Goal: Task Accomplishment & Management: Use online tool/utility

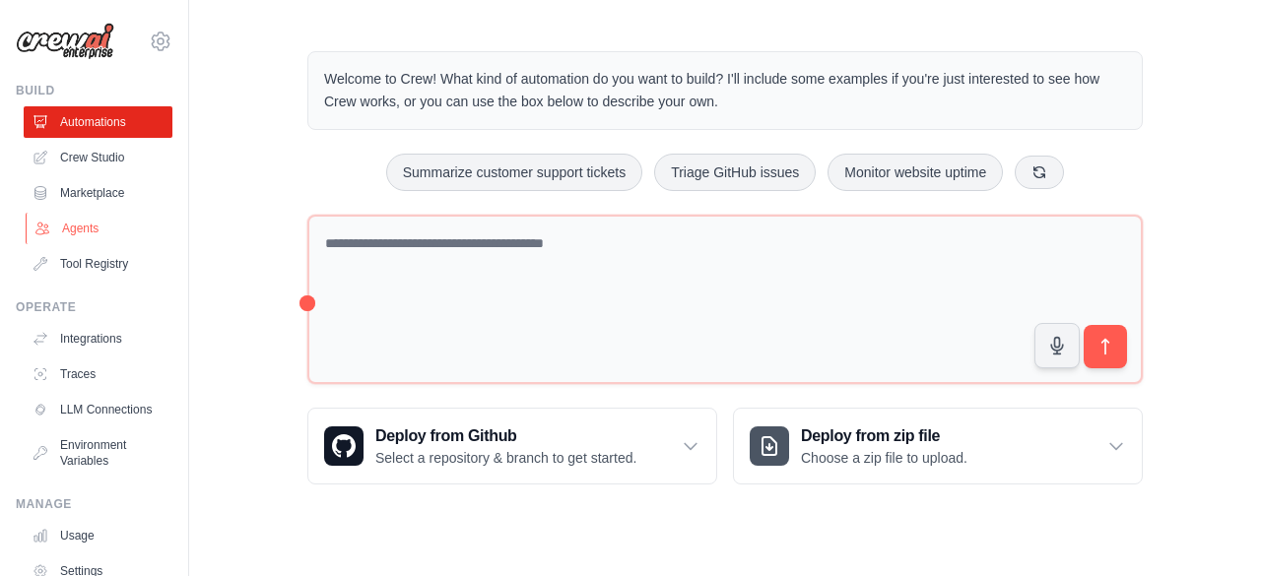
click at [101, 229] on link "Agents" at bounding box center [100, 229] width 149 height 32
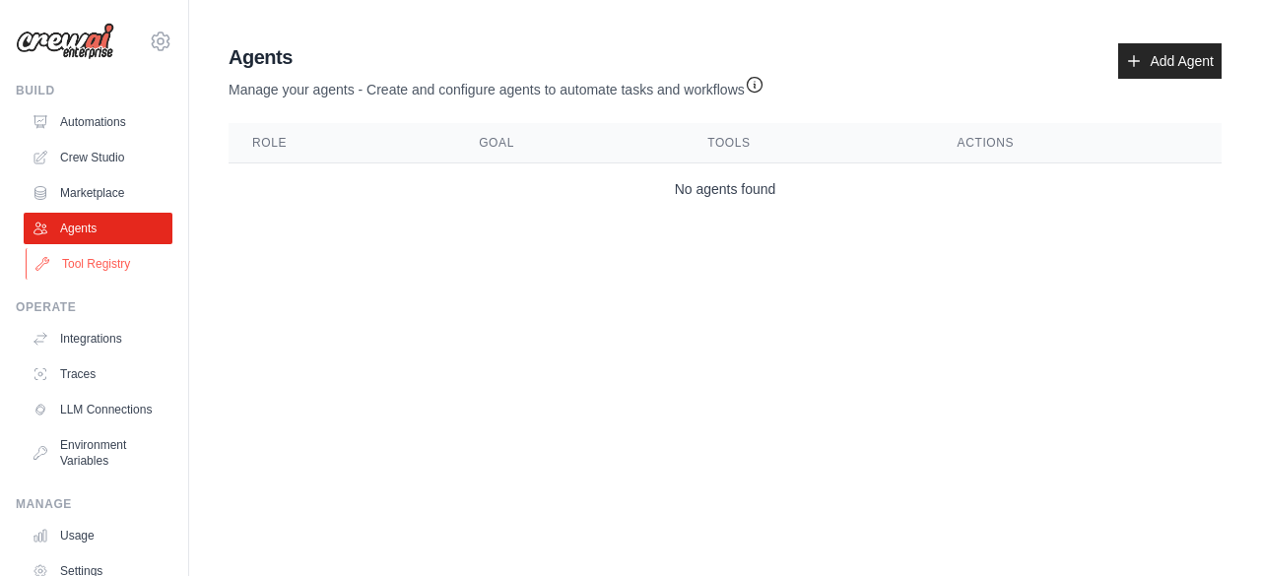
click at [118, 254] on link "Tool Registry" at bounding box center [100, 264] width 149 height 32
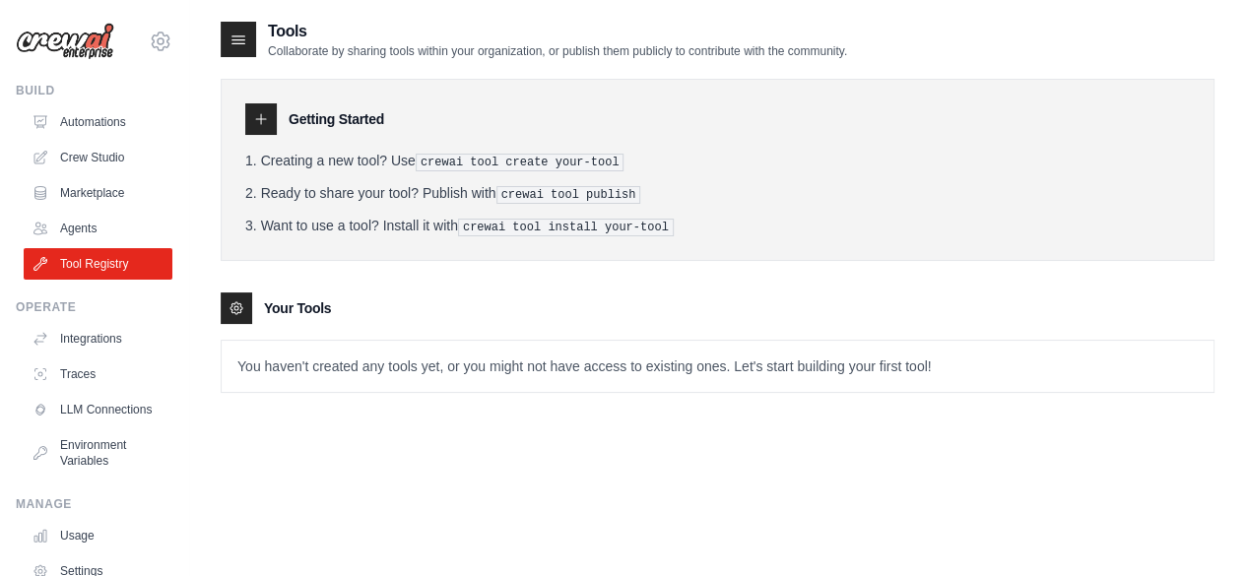
click at [72, 461] on link "Environment Variables" at bounding box center [98, 452] width 149 height 47
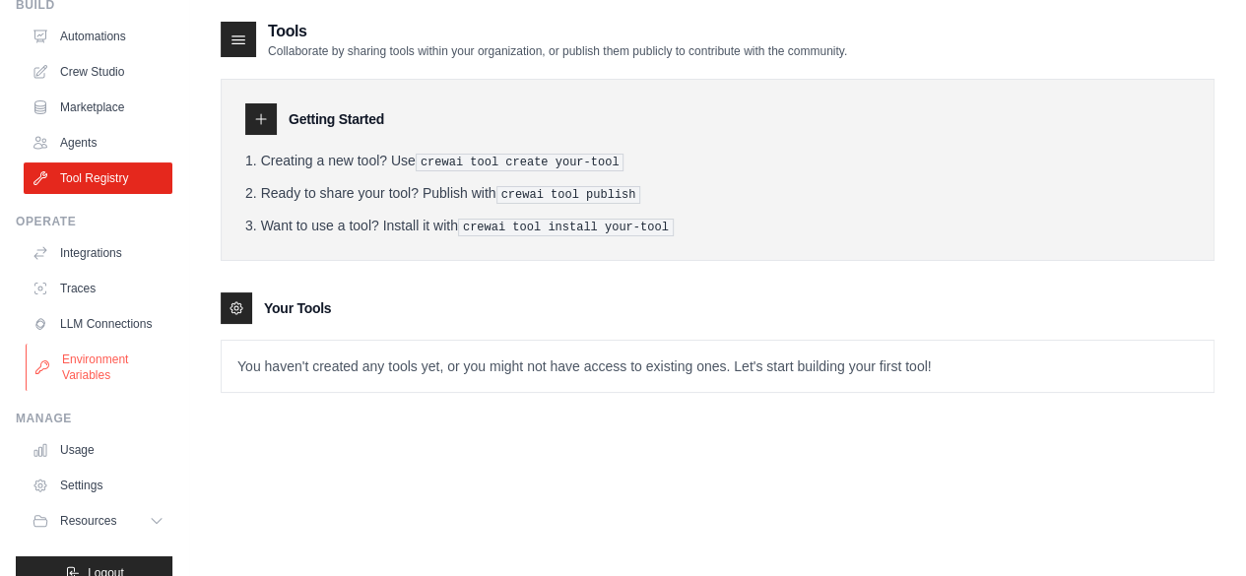
scroll to position [89, 0]
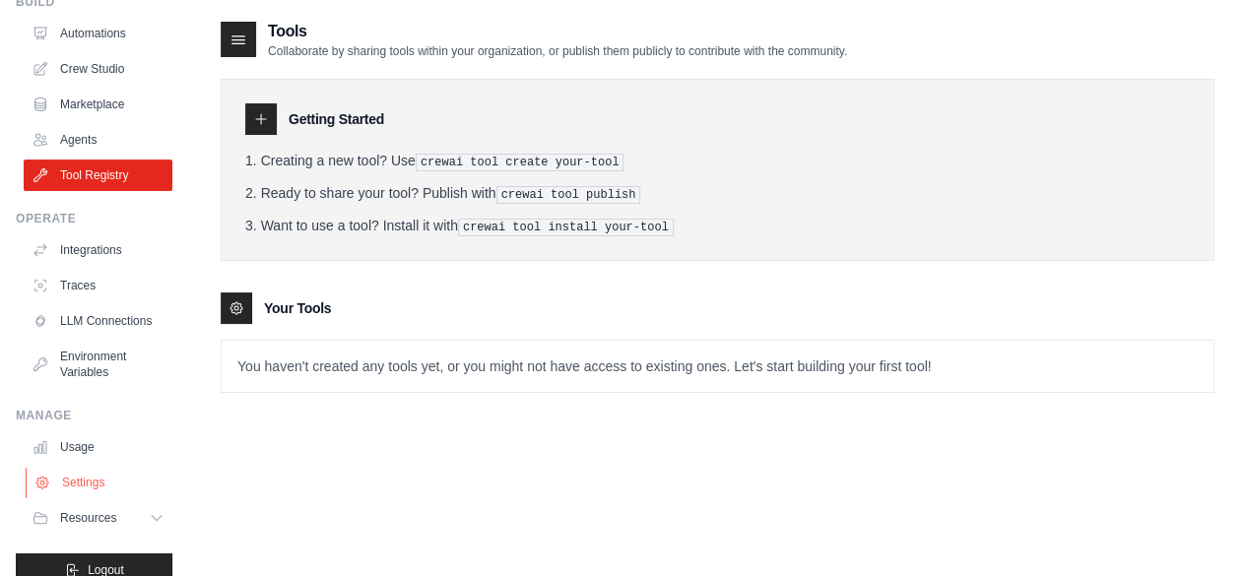
click at [102, 495] on link "Settings" at bounding box center [100, 483] width 149 height 32
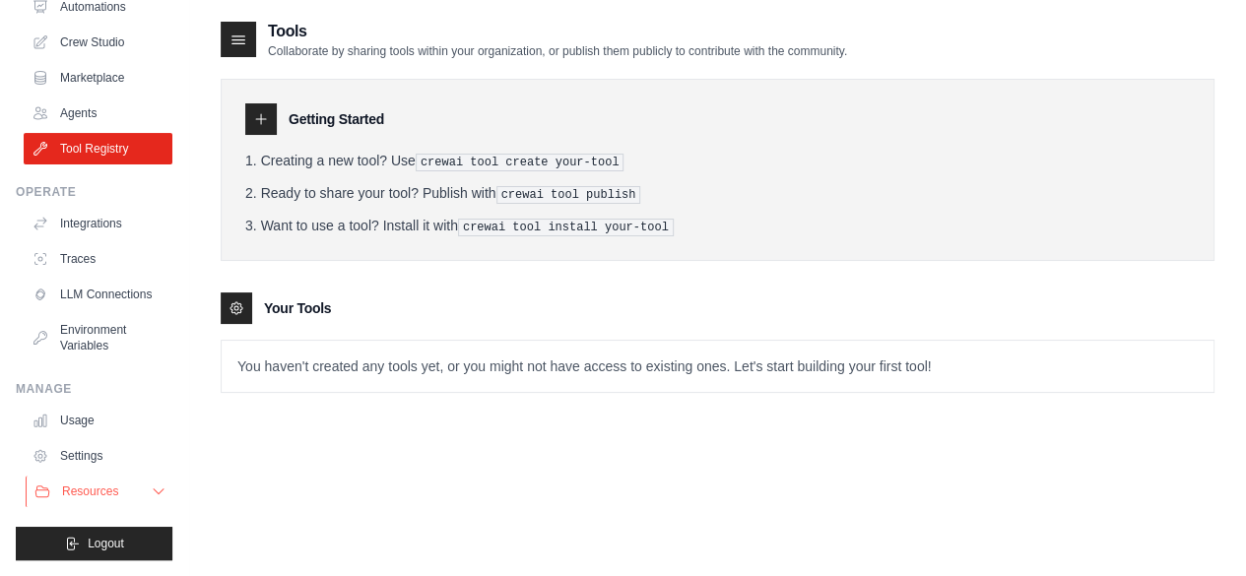
click at [151, 488] on icon at bounding box center [159, 492] width 16 height 16
click at [151, 491] on icon at bounding box center [159, 492] width 16 height 16
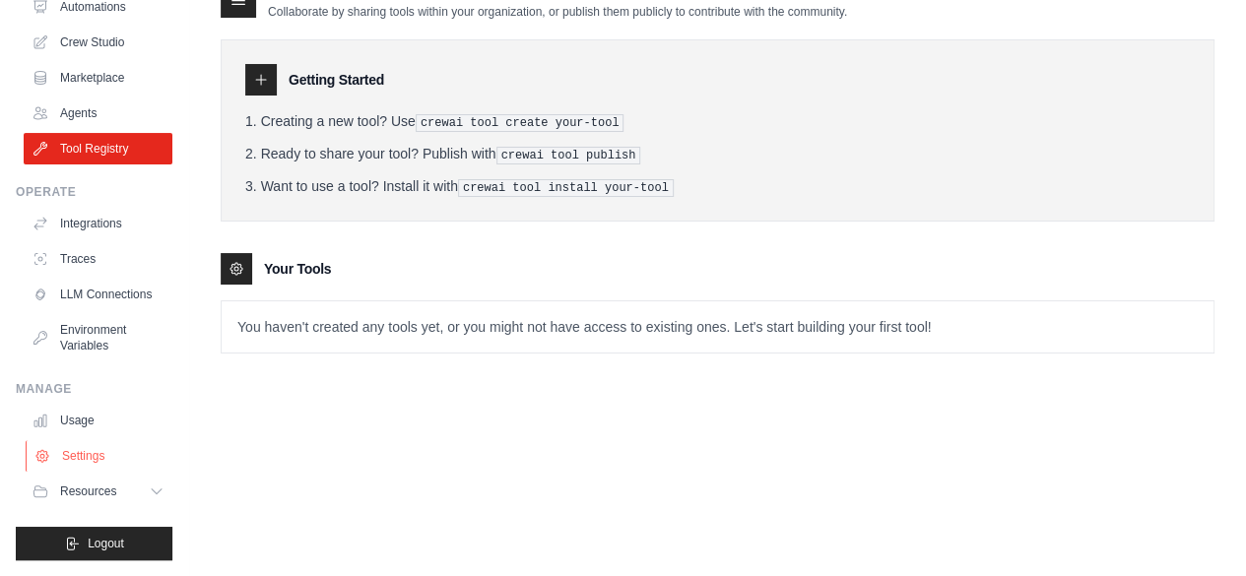
click at [108, 456] on link "Settings" at bounding box center [100, 456] width 149 height 32
click at [80, 440] on link "Settings" at bounding box center [100, 456] width 149 height 32
click at [73, 436] on link "Usage" at bounding box center [100, 421] width 149 height 32
click at [80, 451] on link "Settings" at bounding box center [100, 456] width 149 height 32
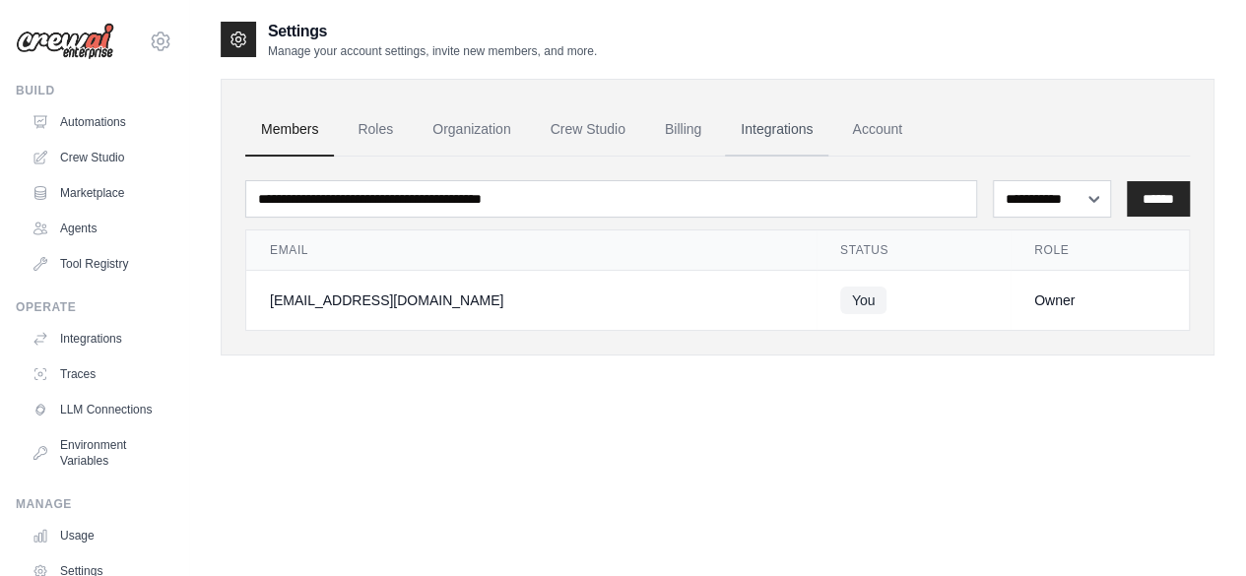
click at [735, 125] on link "Integrations" at bounding box center [776, 129] width 103 height 53
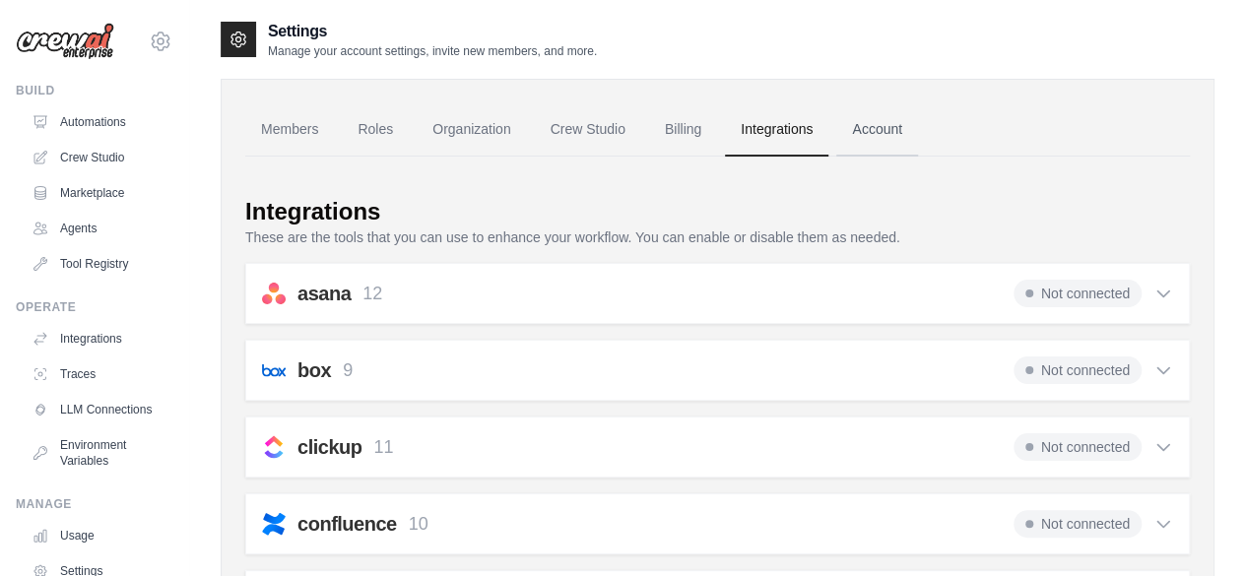
click at [865, 125] on link "Account" at bounding box center [877, 129] width 82 height 53
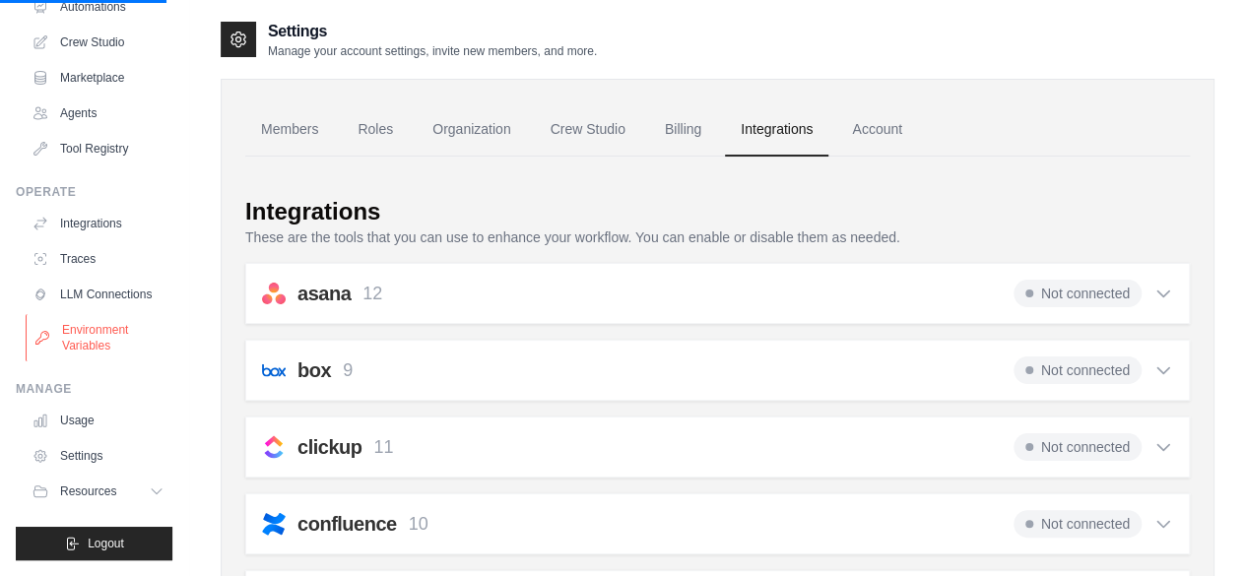
scroll to position [130, 0]
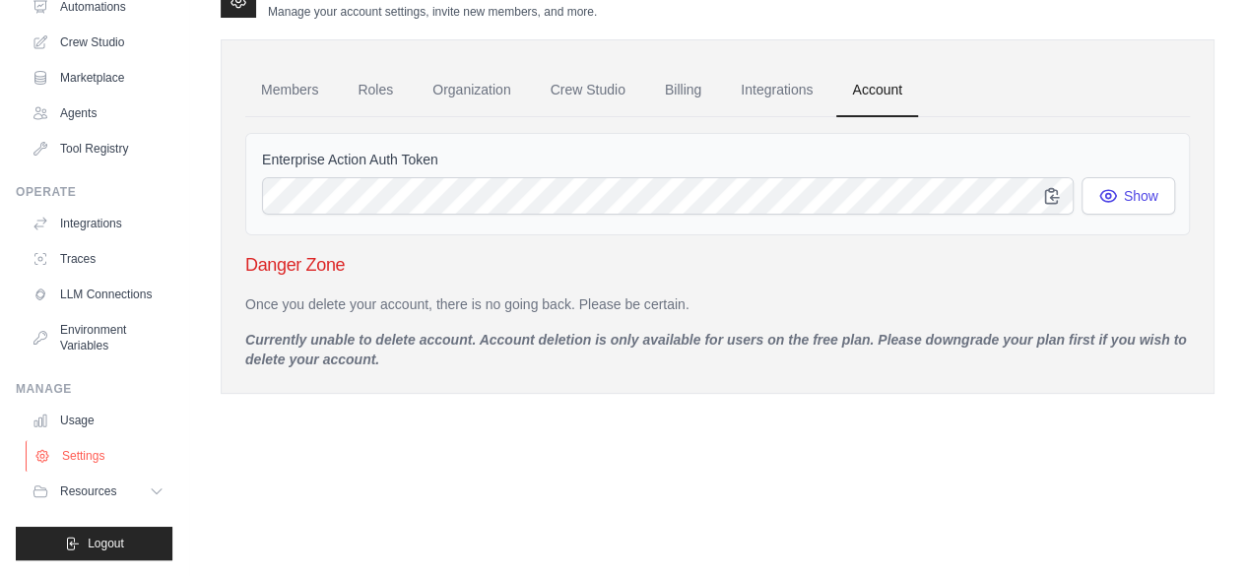
scroll to position [130, 0]
click at [1104, 204] on button "Show" at bounding box center [1128, 194] width 94 height 37
click at [95, 424] on link "Usage" at bounding box center [100, 421] width 149 height 32
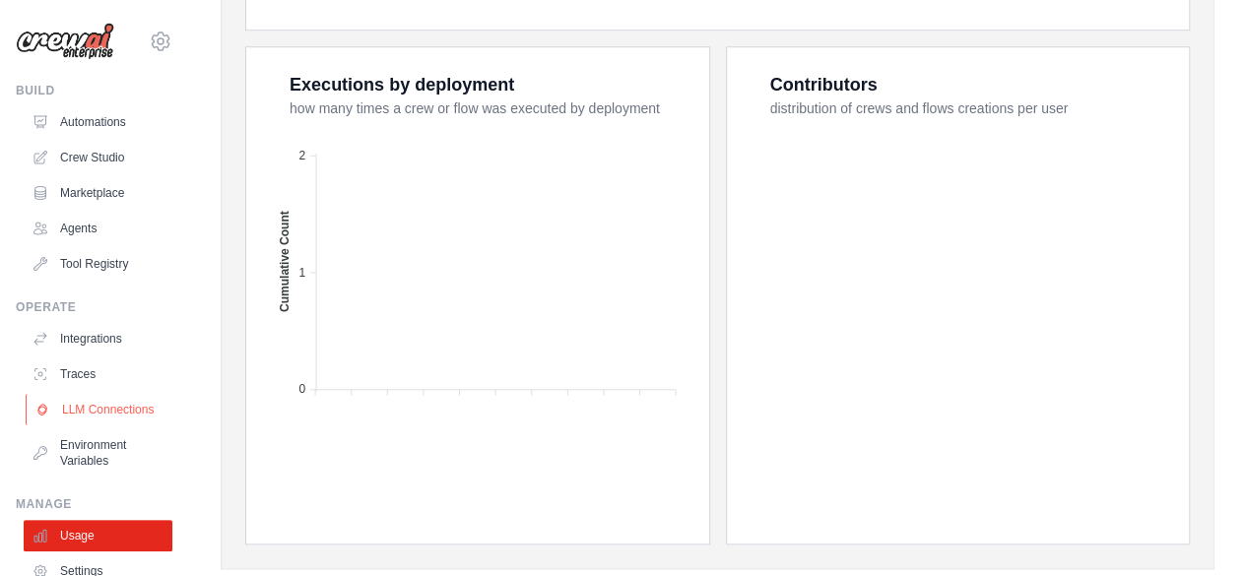
scroll to position [806, 0]
click at [98, 265] on link "Tool Registry" at bounding box center [100, 264] width 149 height 32
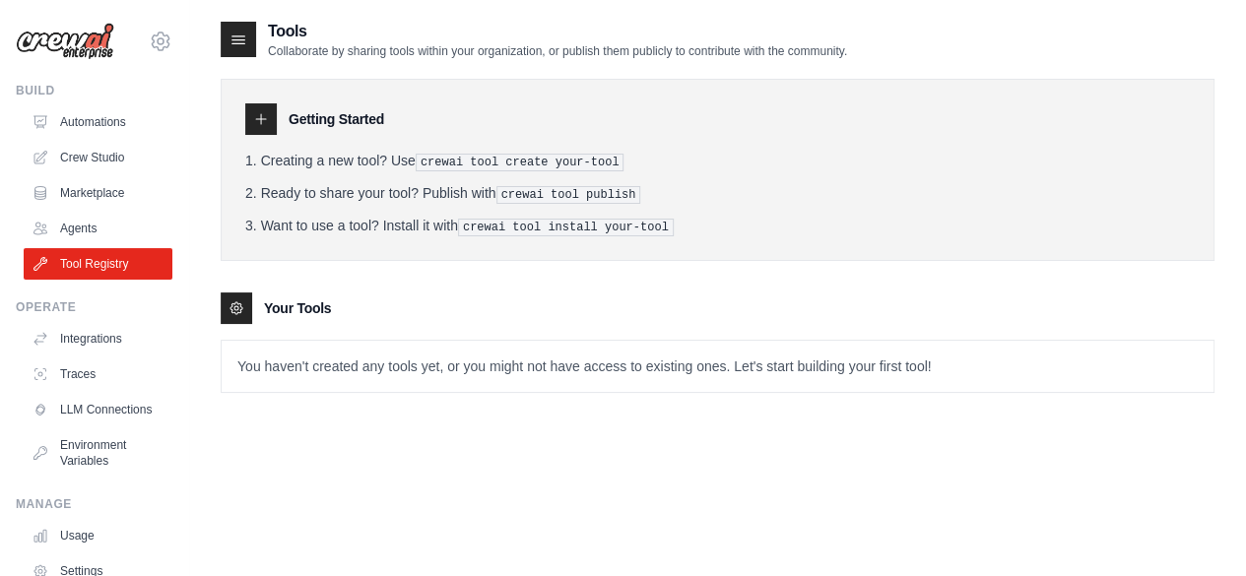
click at [253, 122] on icon at bounding box center [261, 119] width 16 height 16
click at [272, 122] on div at bounding box center [261, 119] width 32 height 32
click at [240, 43] on icon at bounding box center [238, 40] width 13 height 8
click at [110, 161] on link "Crew Studio" at bounding box center [100, 158] width 149 height 32
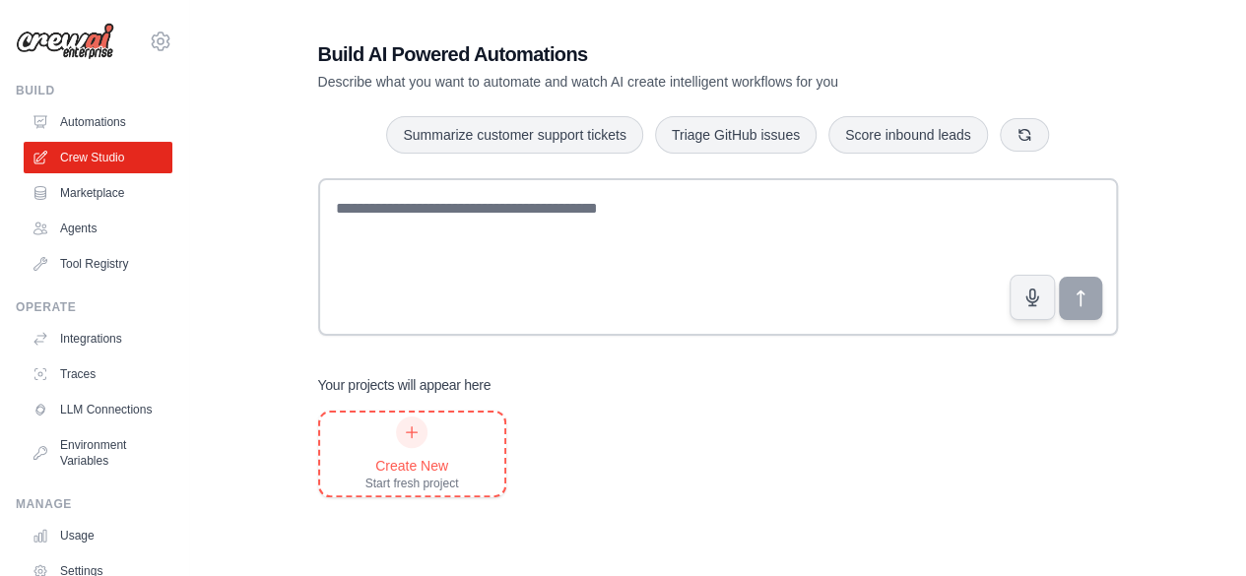
click at [406, 442] on div at bounding box center [412, 433] width 32 height 32
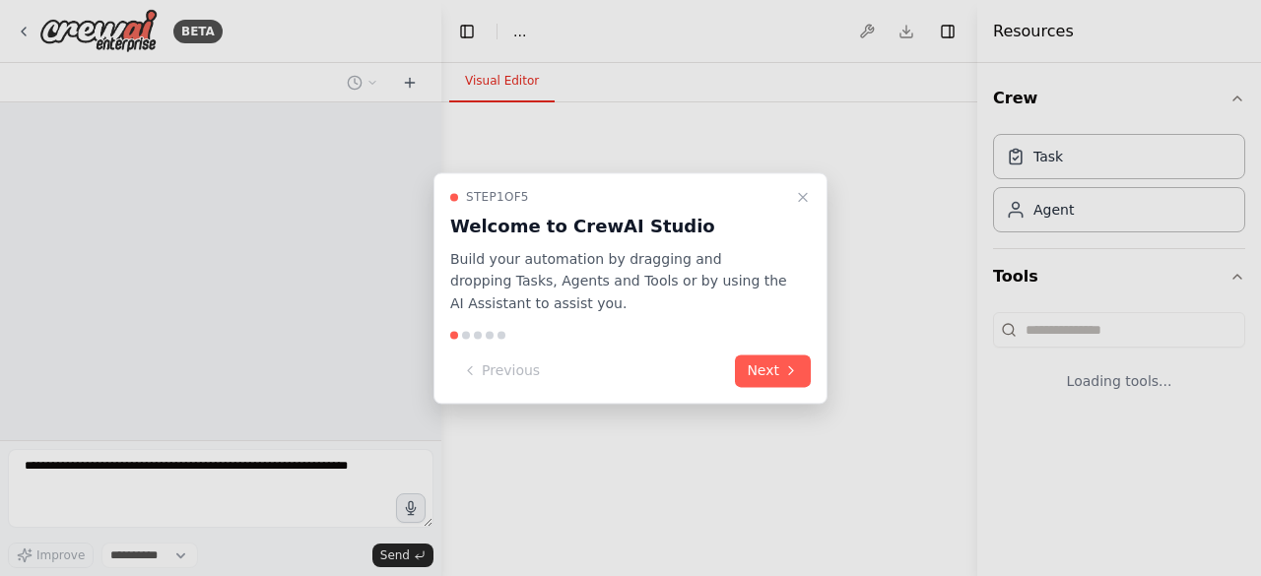
select select "****"
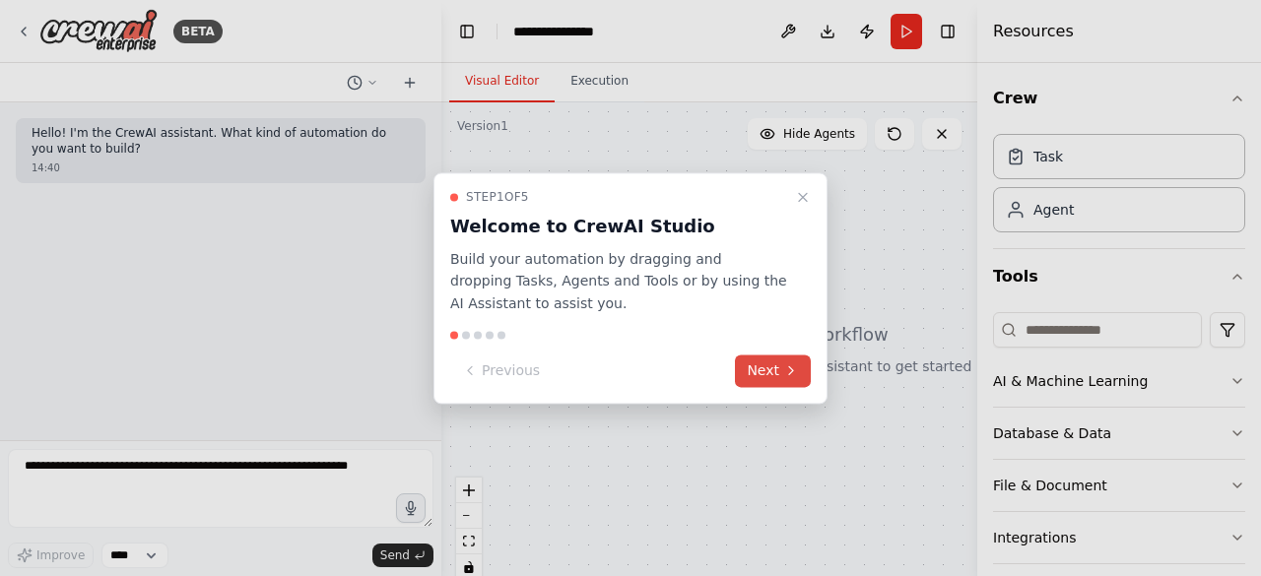
click at [780, 372] on button "Next" at bounding box center [773, 371] width 76 height 33
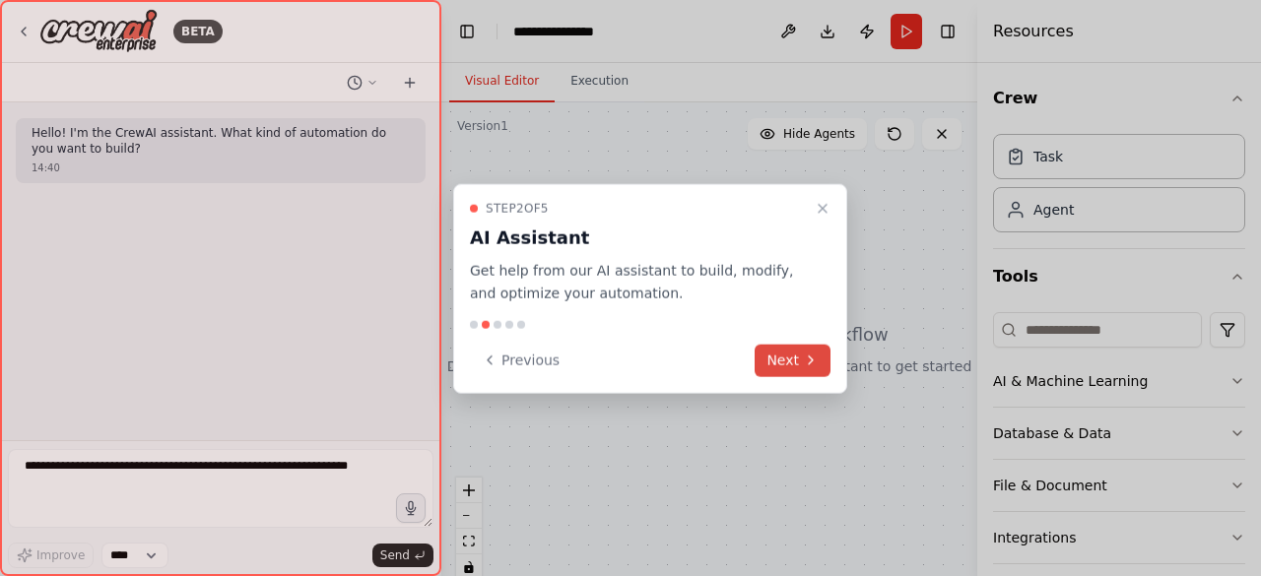
click at [780, 372] on button "Next" at bounding box center [792, 360] width 76 height 33
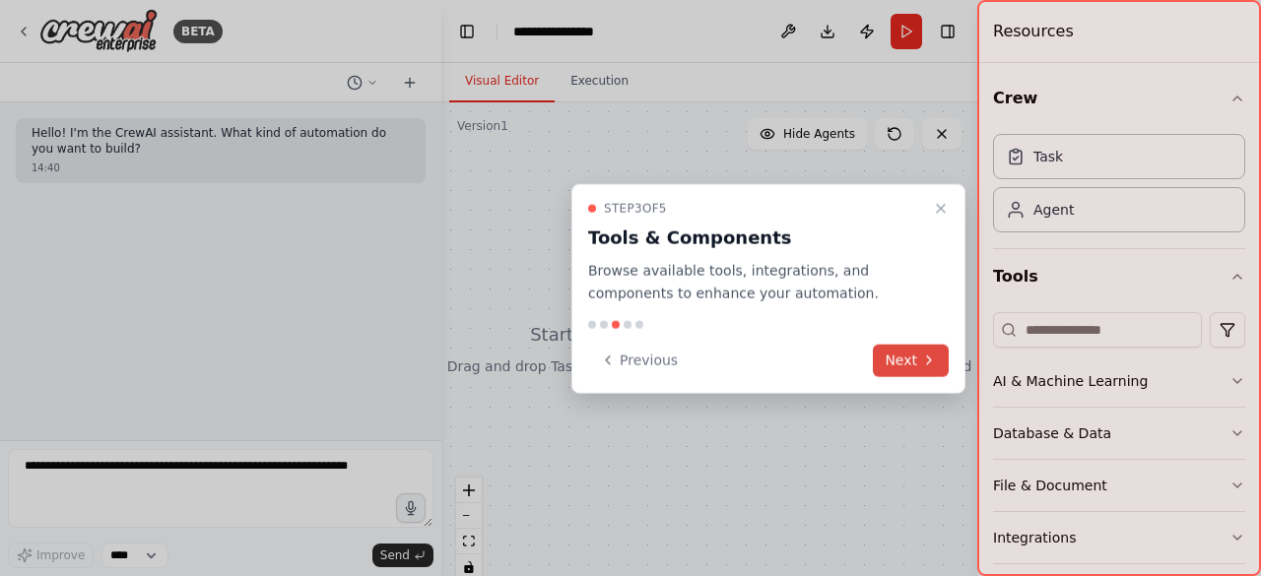
click at [911, 348] on button "Next" at bounding box center [911, 360] width 76 height 33
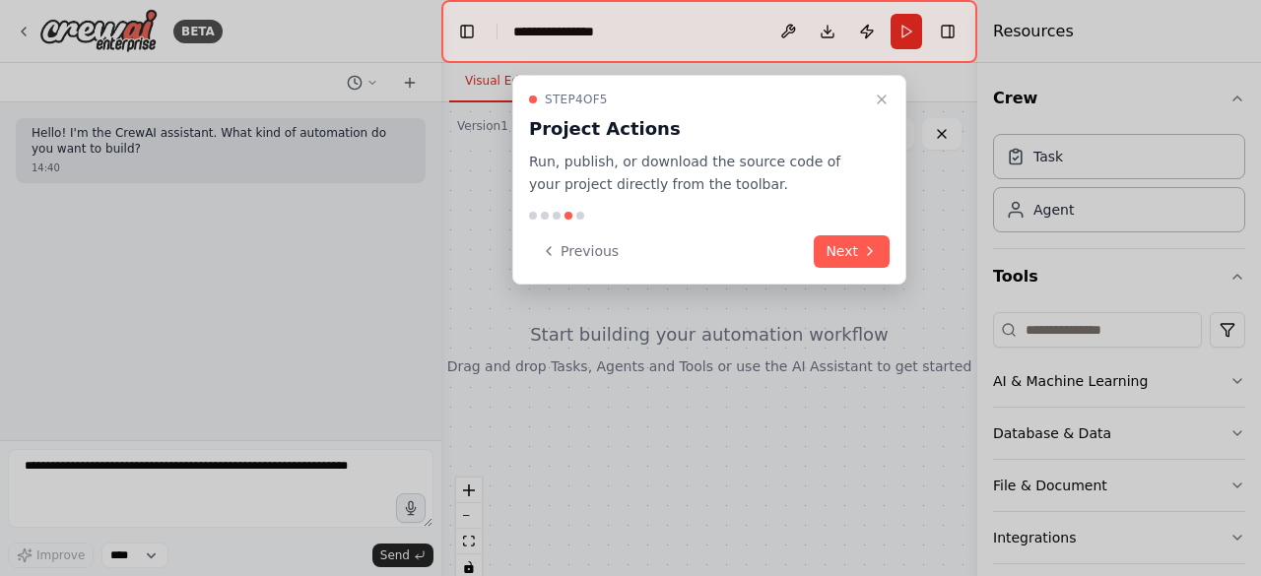
click at [873, 230] on div "Step 4 of 5 Project Actions Run, publish, or download the source code of your p…" at bounding box center [709, 180] width 394 height 210
click at [873, 245] on icon at bounding box center [870, 251] width 16 height 16
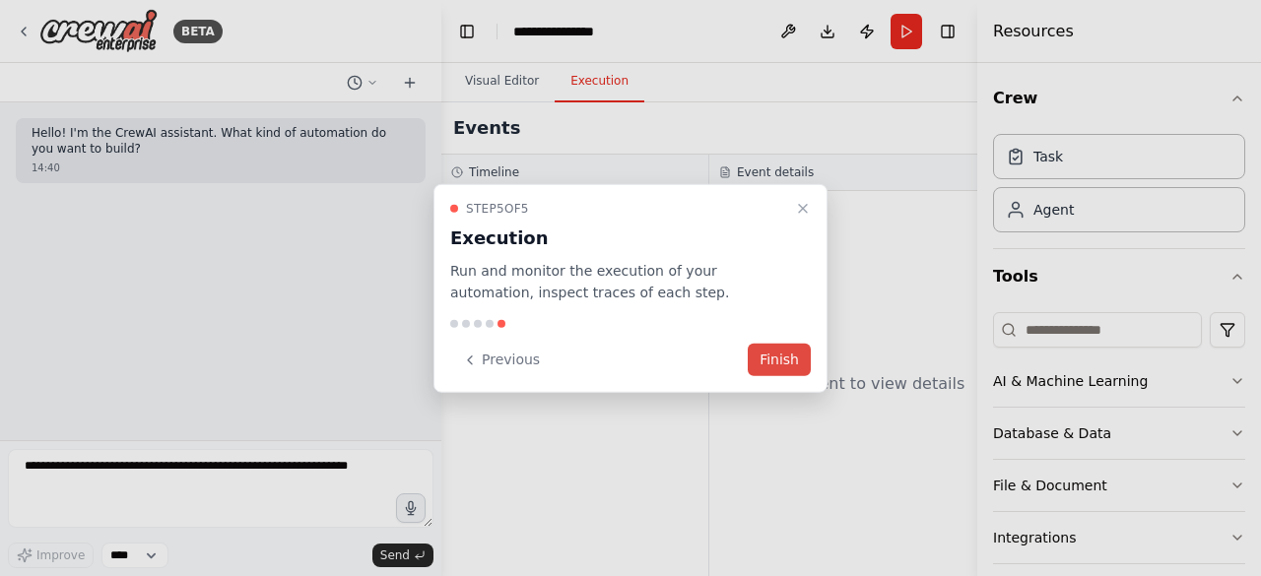
click at [784, 355] on button "Finish" at bounding box center [779, 360] width 63 height 33
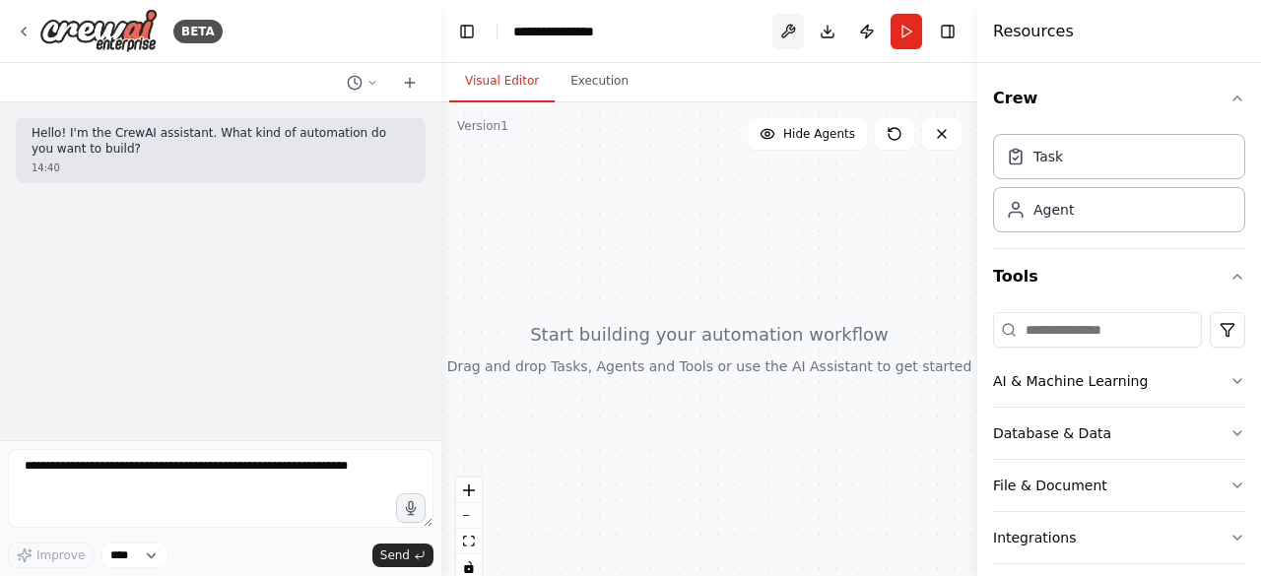
click at [782, 24] on button at bounding box center [788, 31] width 32 height 35
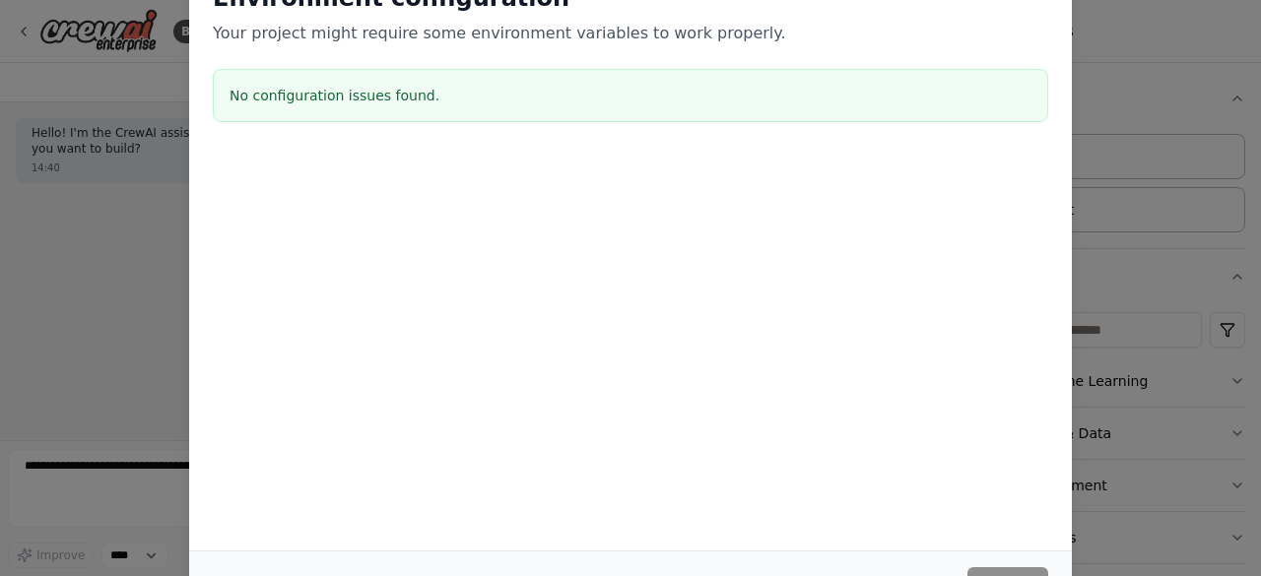
click at [15, 275] on div "Environment configuration Your project might require some environment variables…" at bounding box center [630, 288] width 1261 height 576
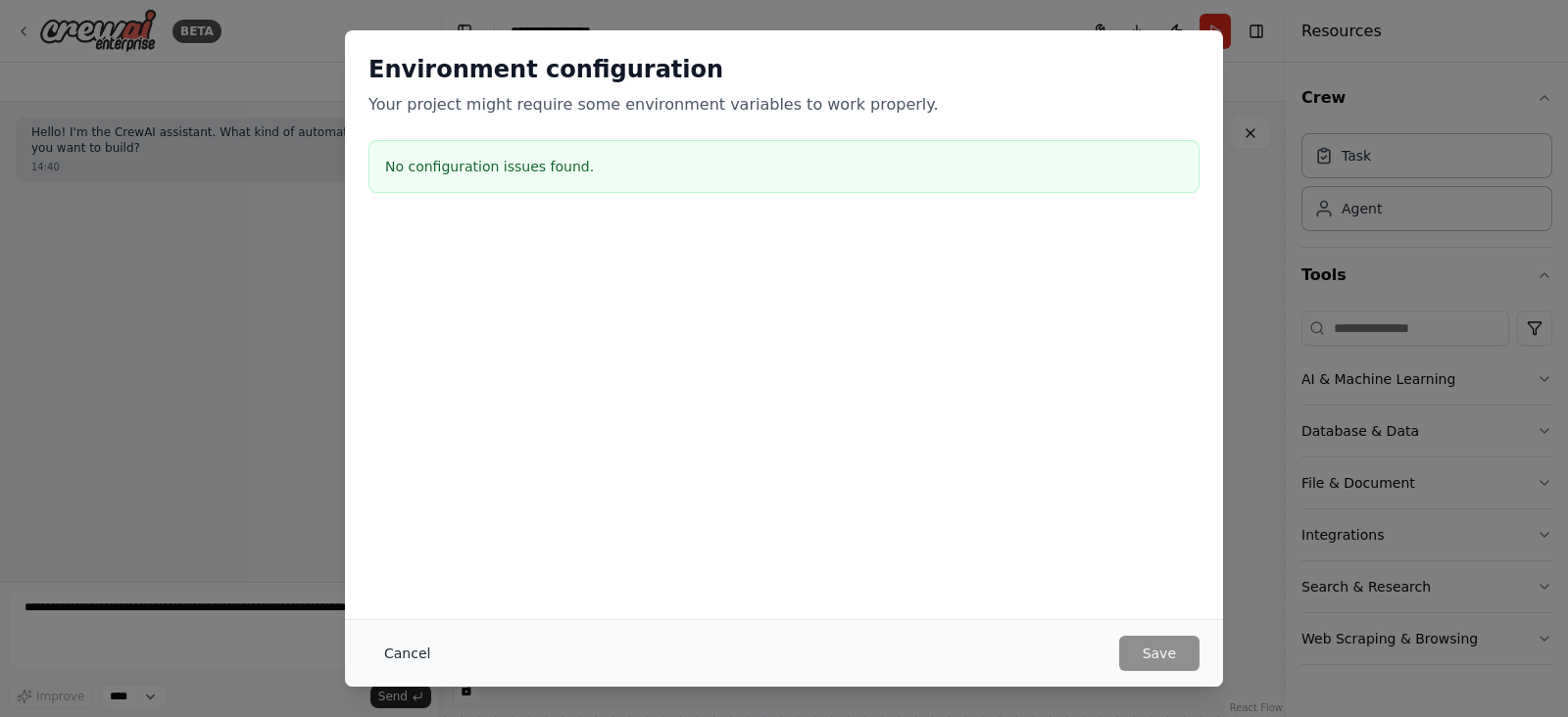
click at [398, 572] on button "Cancel" at bounding box center [407, 652] width 78 height 35
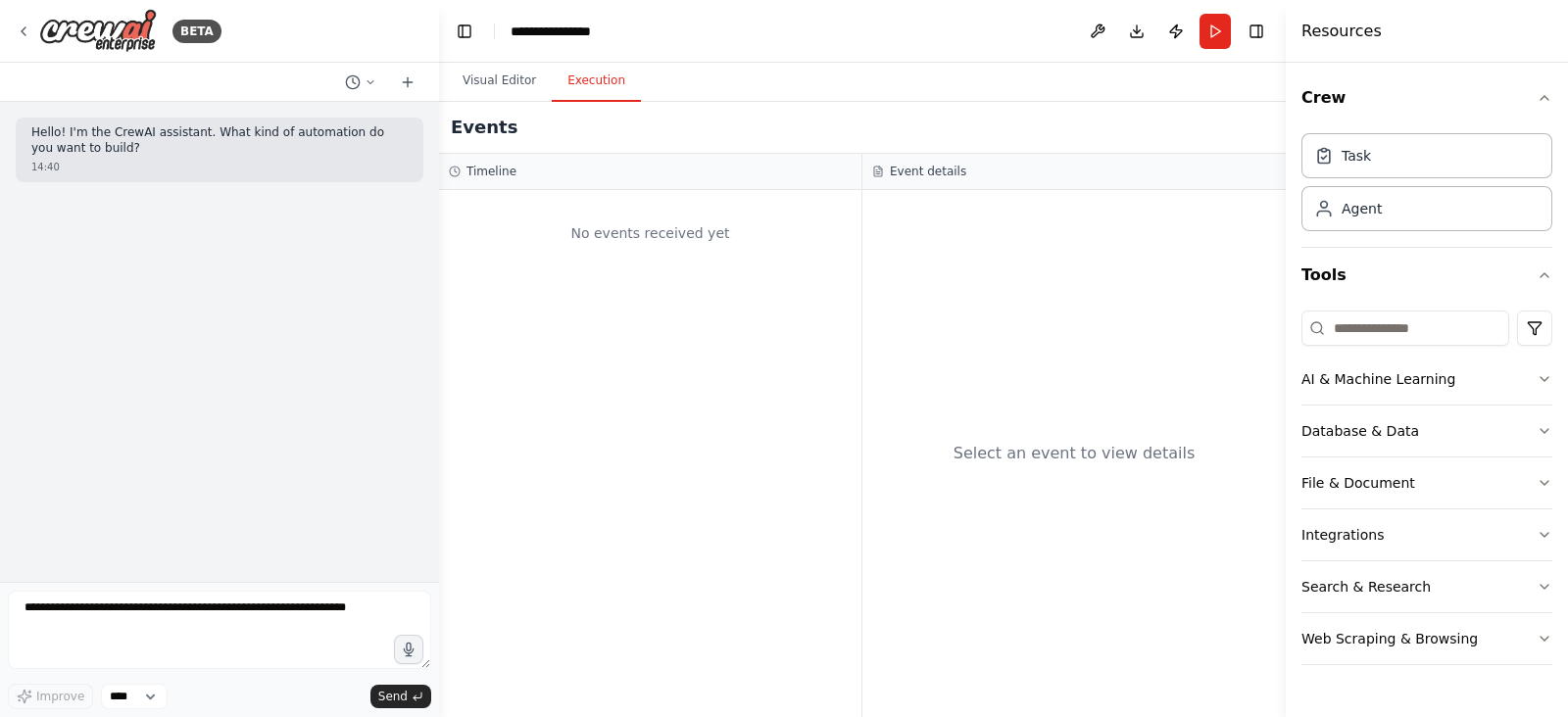
click at [587, 69] on button "Execution" at bounding box center [596, 81] width 90 height 41
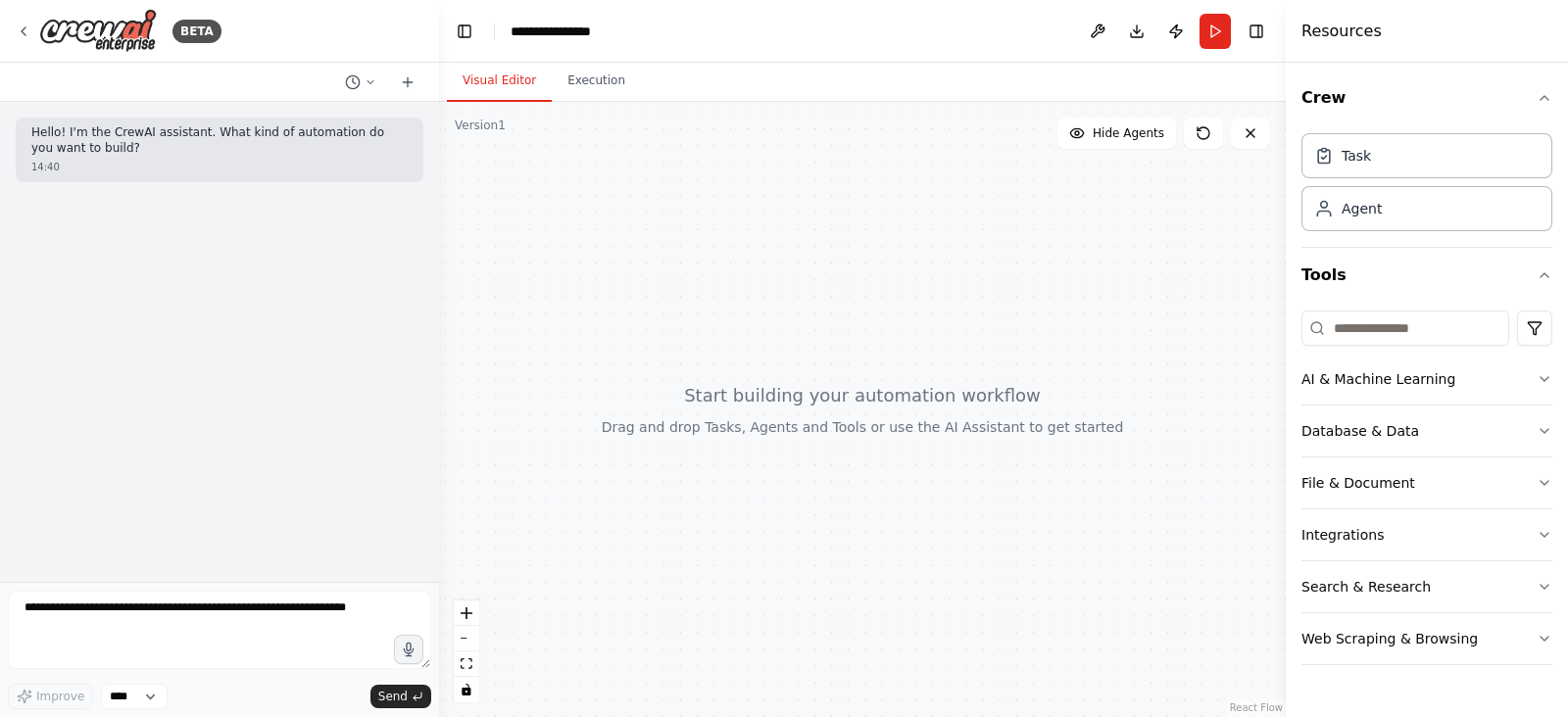
click at [502, 78] on button "Visual Editor" at bounding box center [498, 81] width 104 height 41
click at [411, 87] on icon at bounding box center [408, 83] width 16 height 16
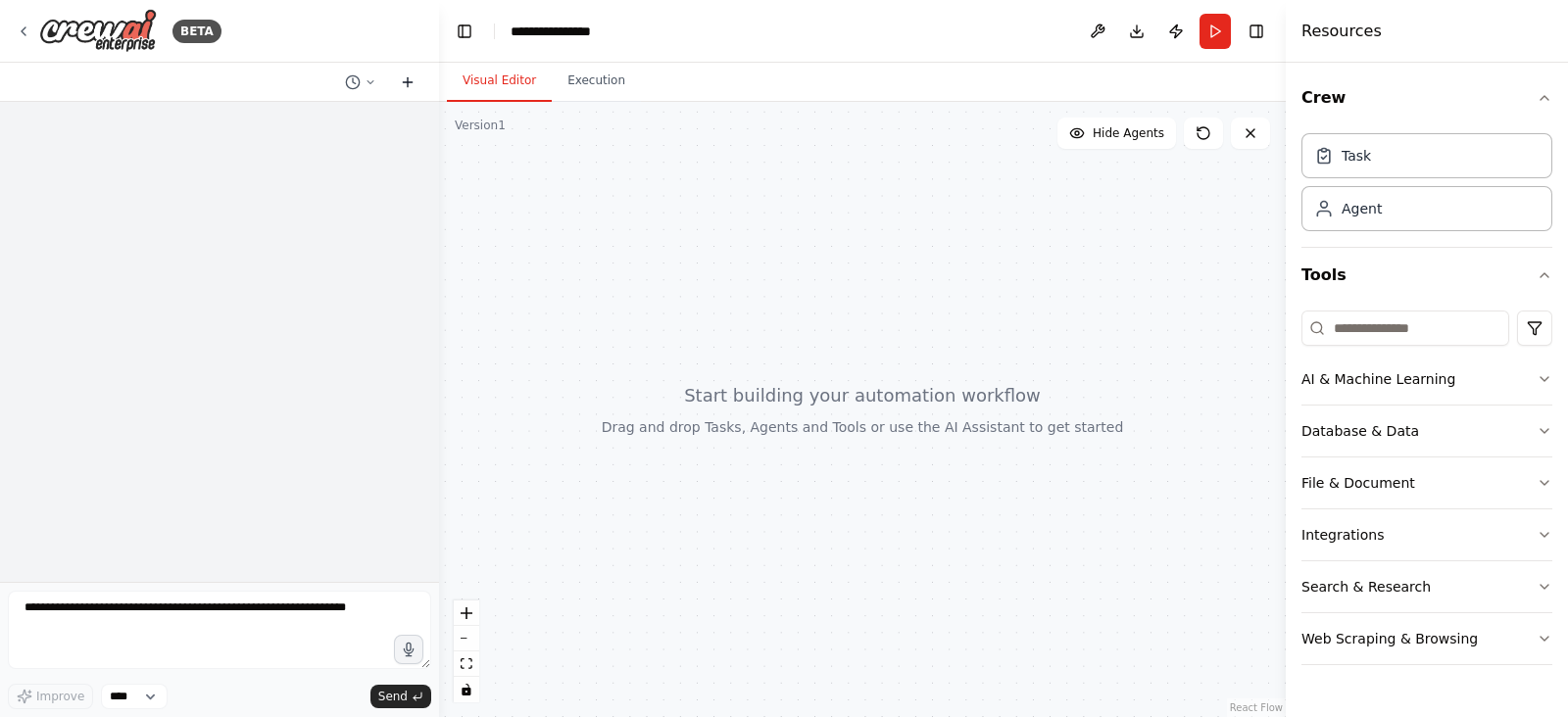
click at [411, 87] on icon at bounding box center [408, 83] width 16 height 16
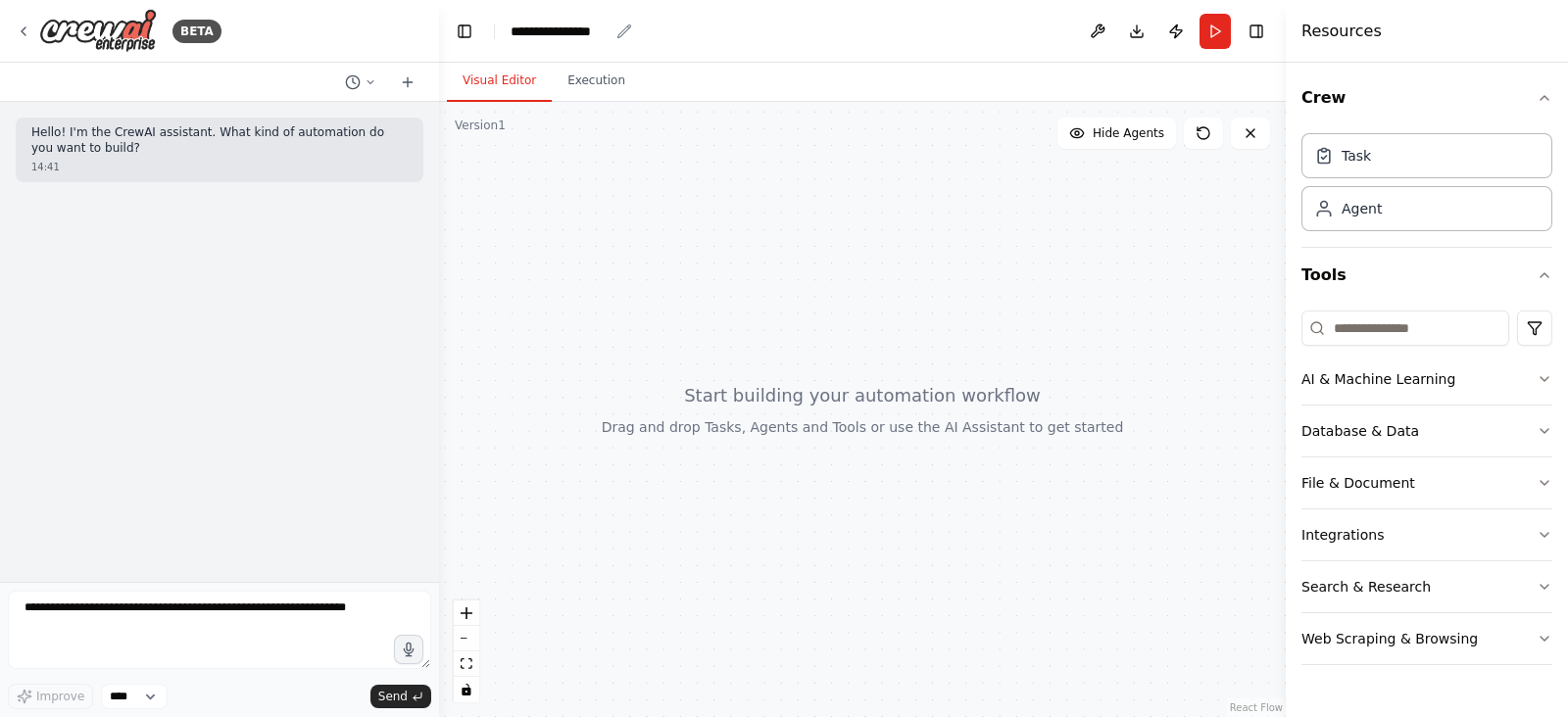
click at [567, 27] on div "**********" at bounding box center [559, 32] width 98 height 20
click at [567, 27] on div "**********" at bounding box center [584, 32] width 147 height 20
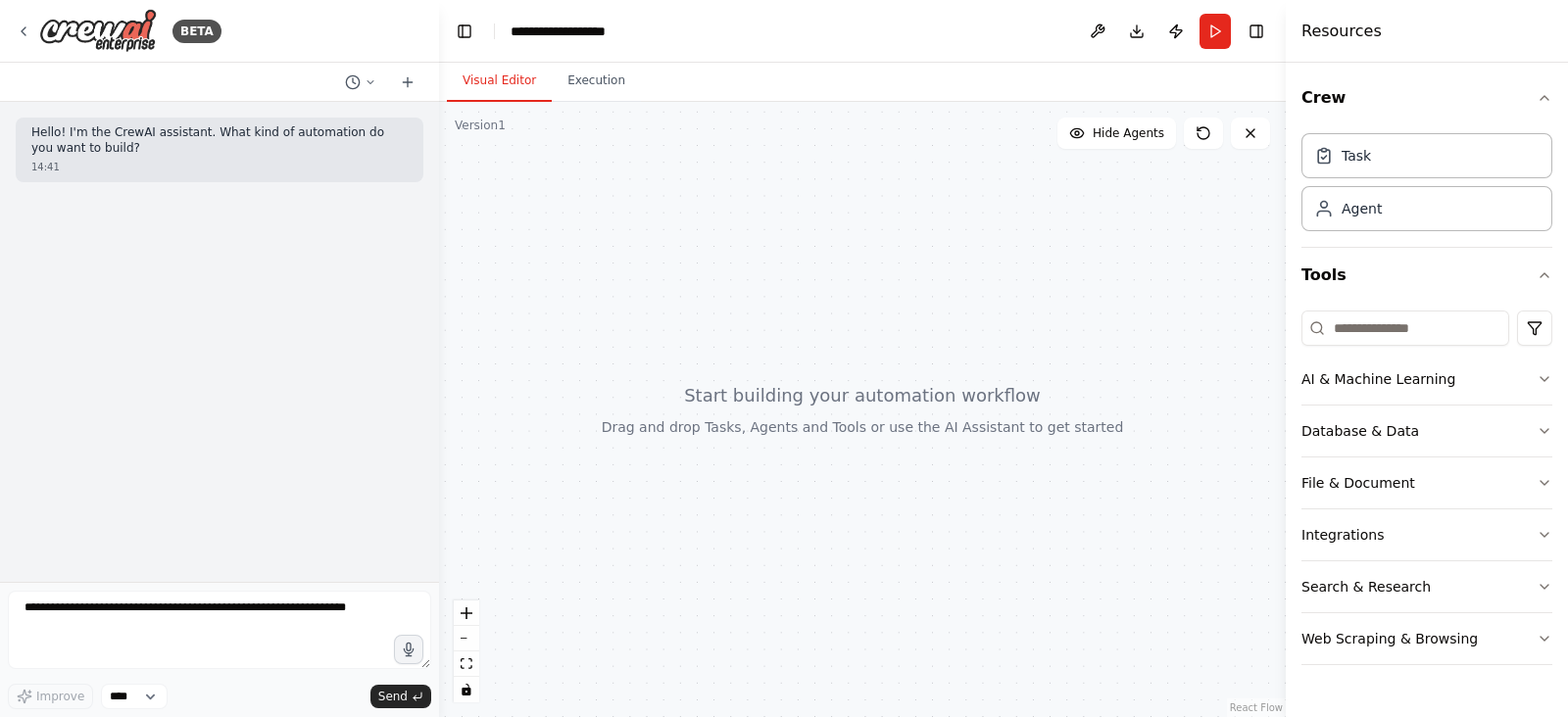
click at [748, 46] on header "**********" at bounding box center [862, 31] width 847 height 63
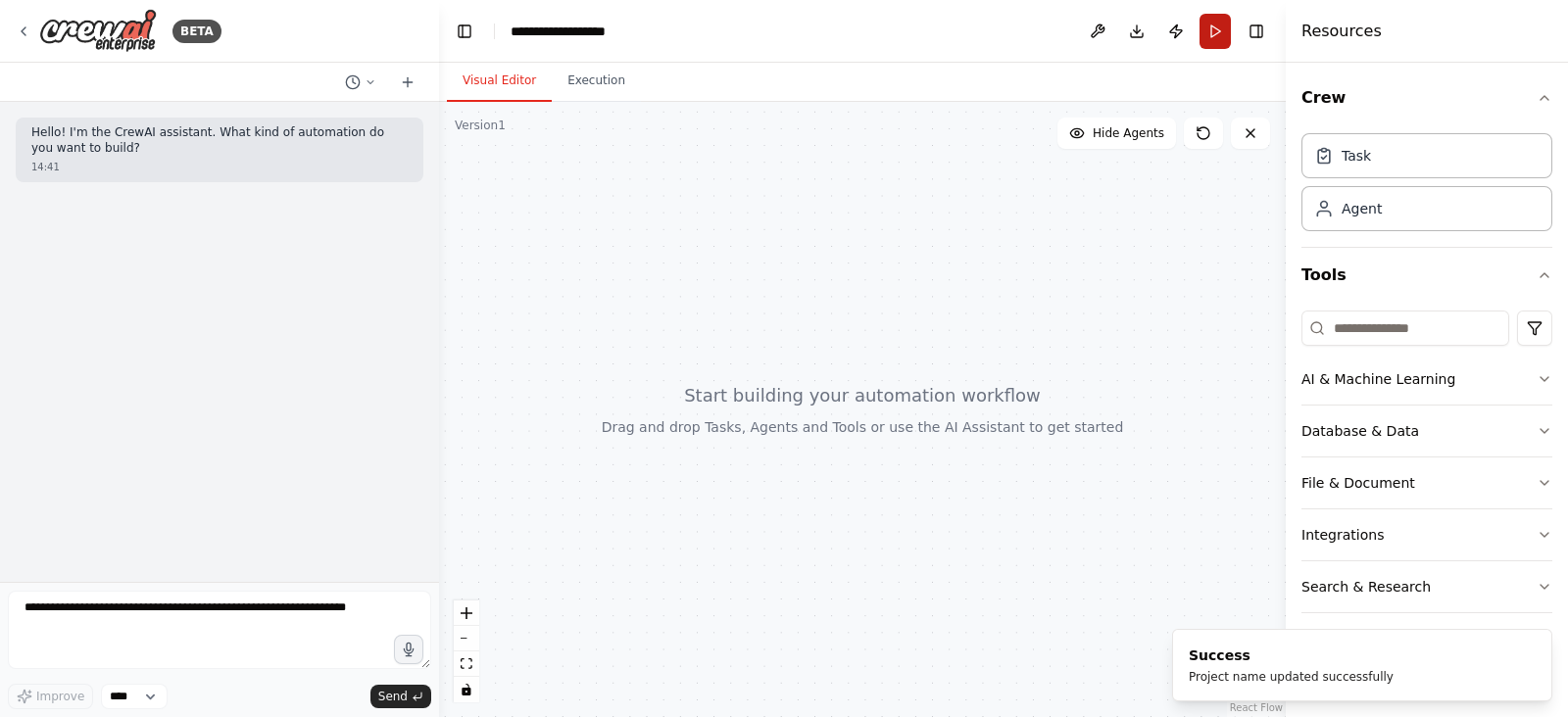
click at [1212, 27] on button "Run" at bounding box center [1215, 31] width 32 height 35
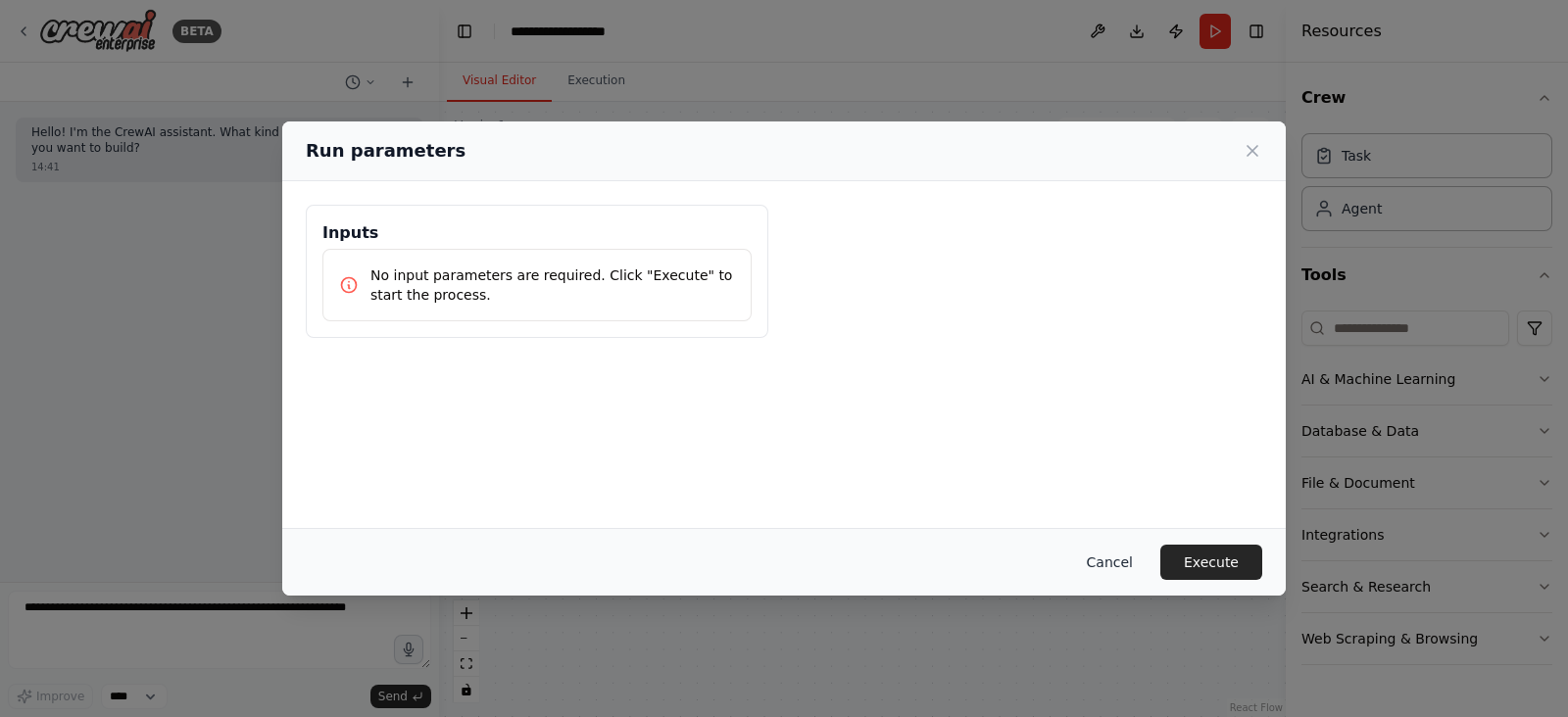
click at [1117, 561] on button "Cancel" at bounding box center [1109, 562] width 78 height 35
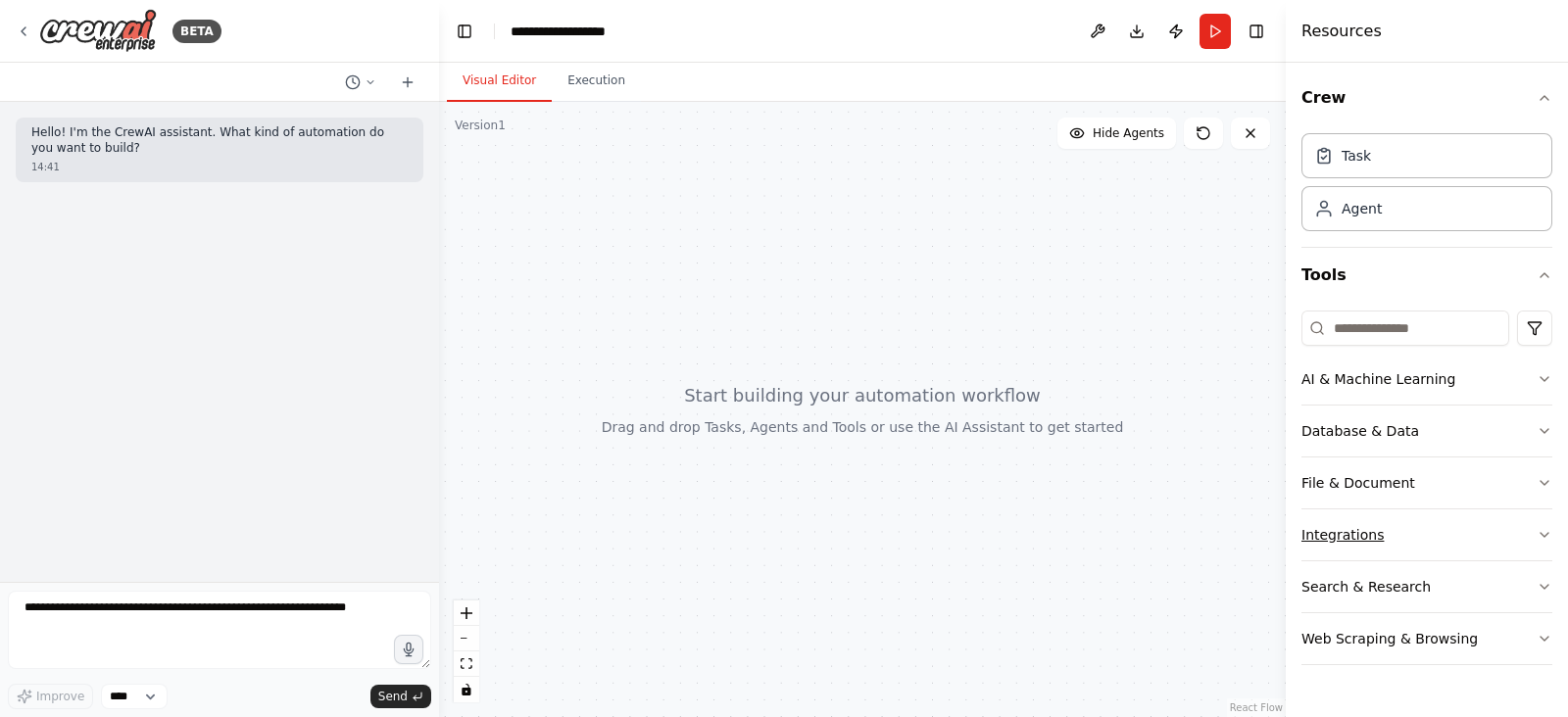
click at [1254, 532] on icon "button" at bounding box center [1544, 535] width 16 height 16
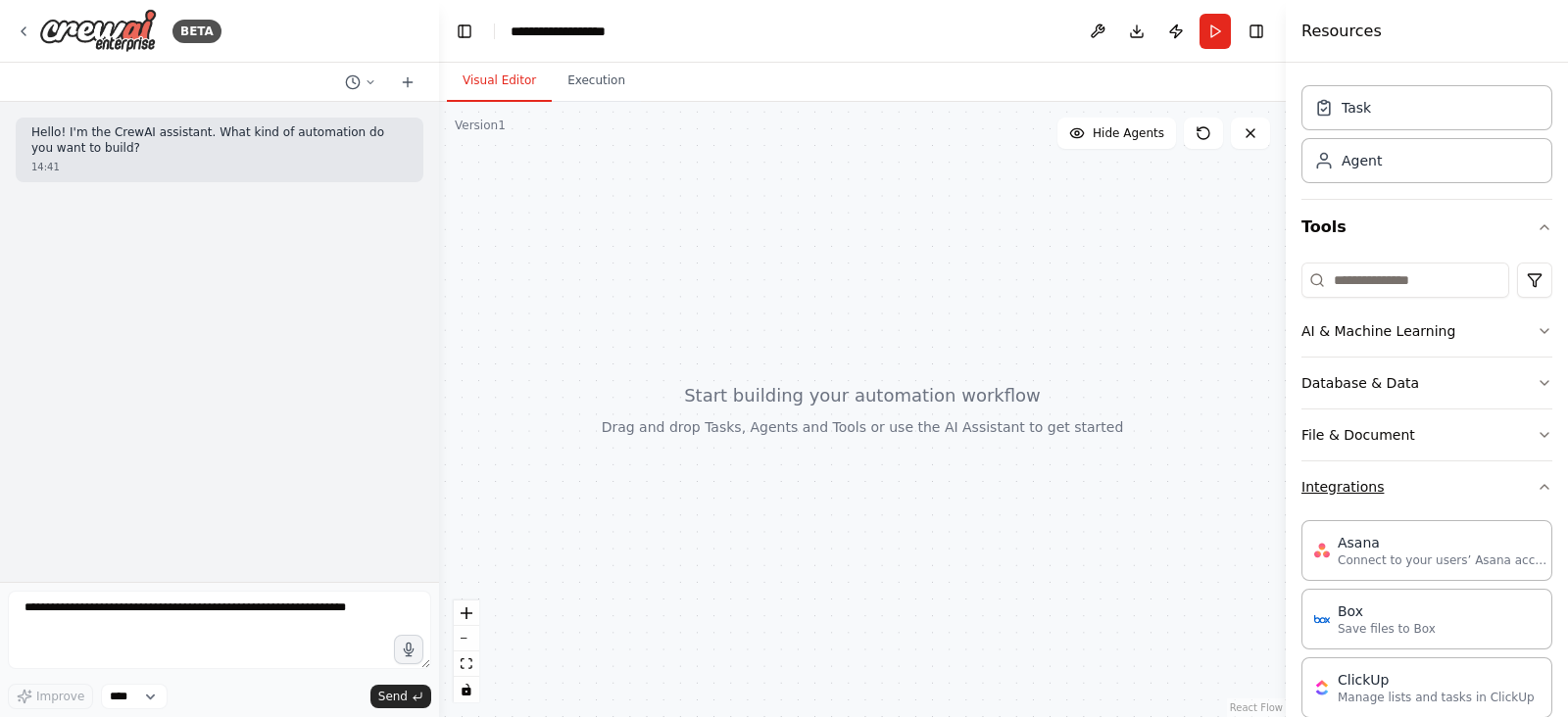
scroll to position [44, 0]
click at [1254, 396] on button "Database & Data" at bounding box center [1427, 386] width 251 height 51
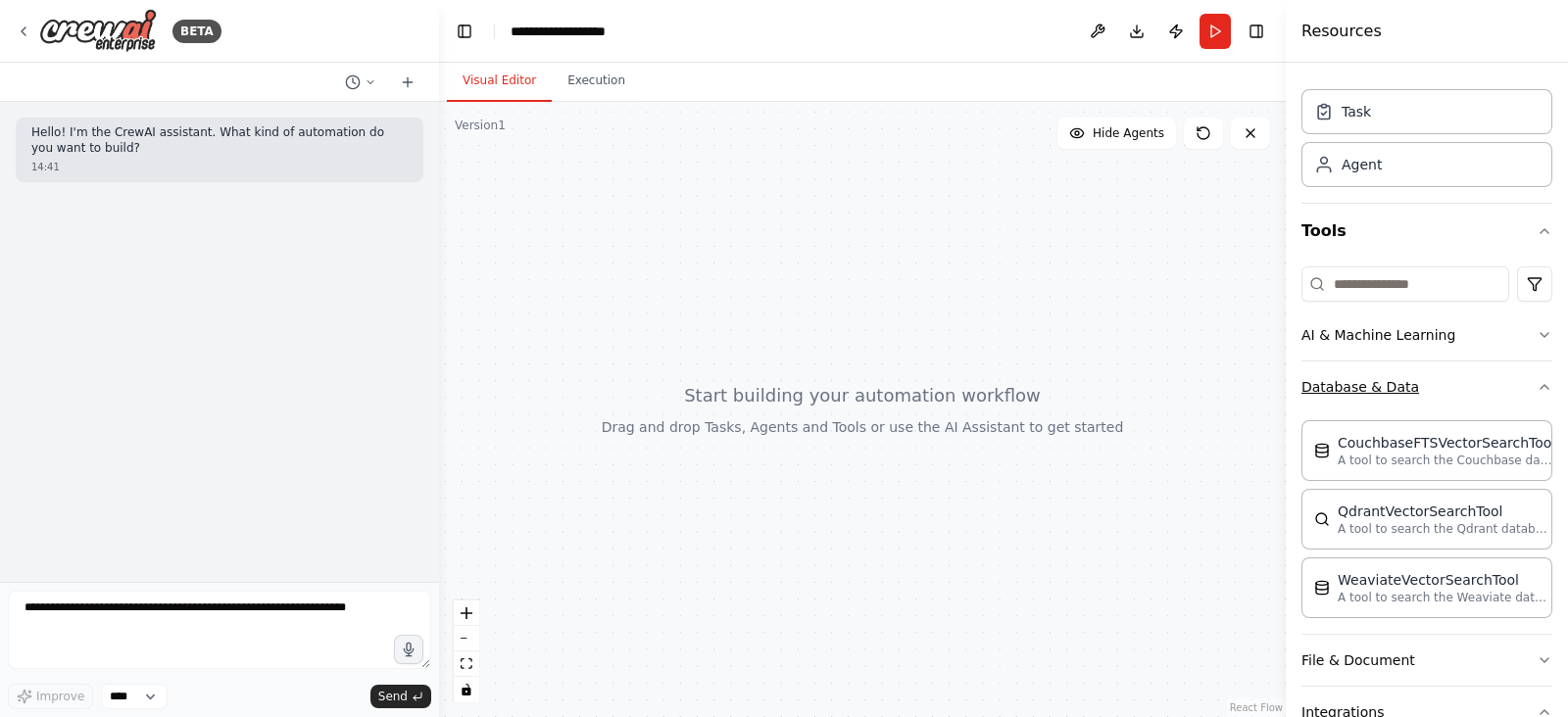
click at [1254, 396] on button "Database & Data" at bounding box center [1427, 386] width 251 height 51
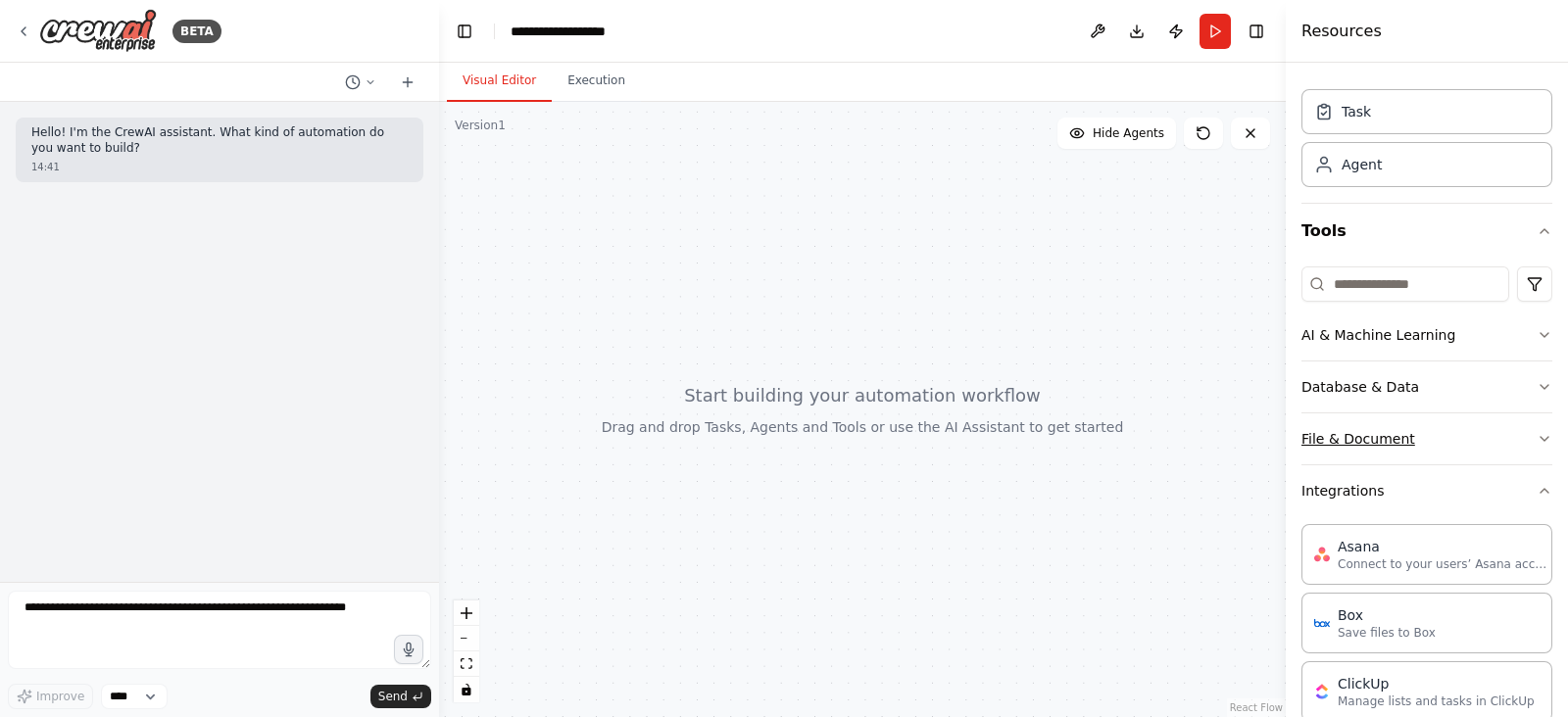
click at [1254, 452] on button "File & Document" at bounding box center [1427, 439] width 251 height 51
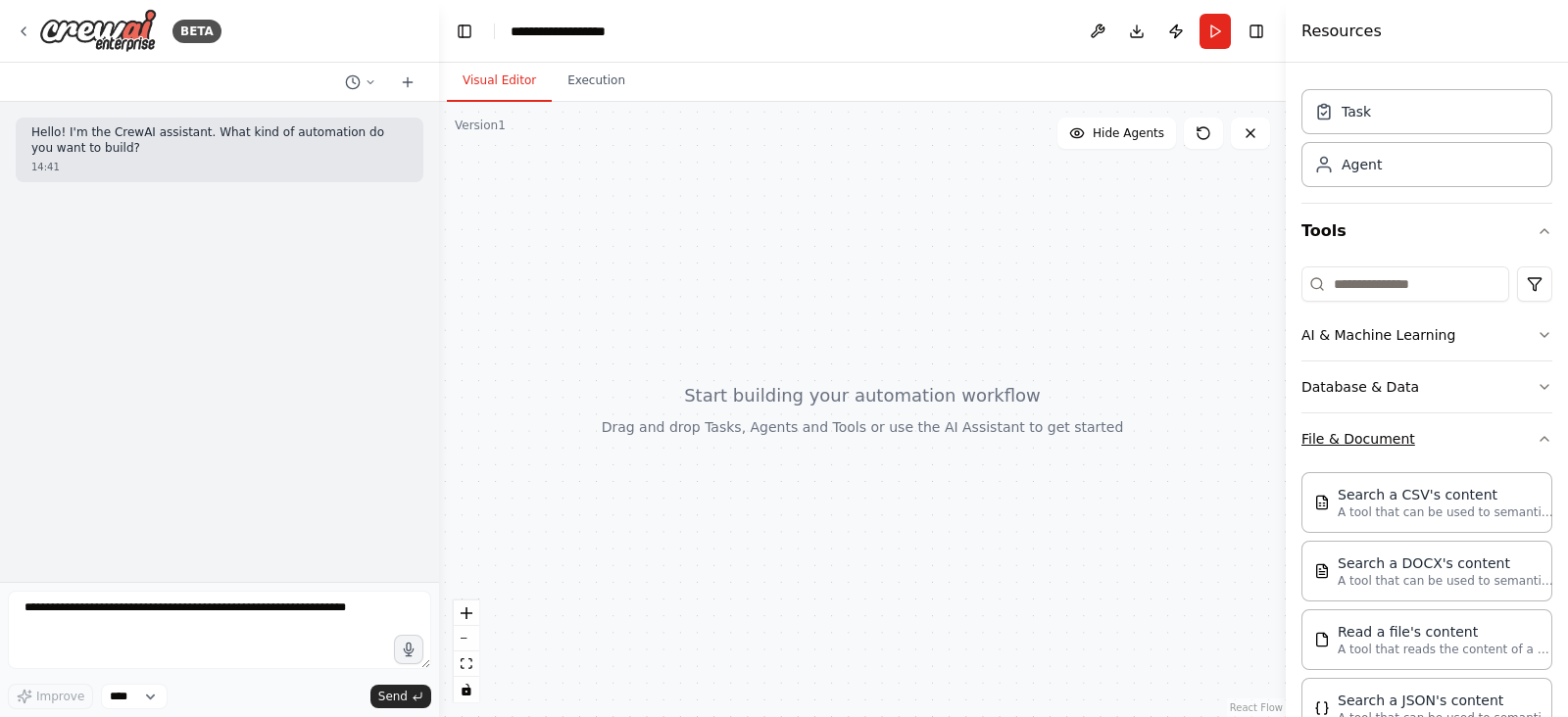
click at [1254, 452] on button "File & Document" at bounding box center [1427, 439] width 251 height 51
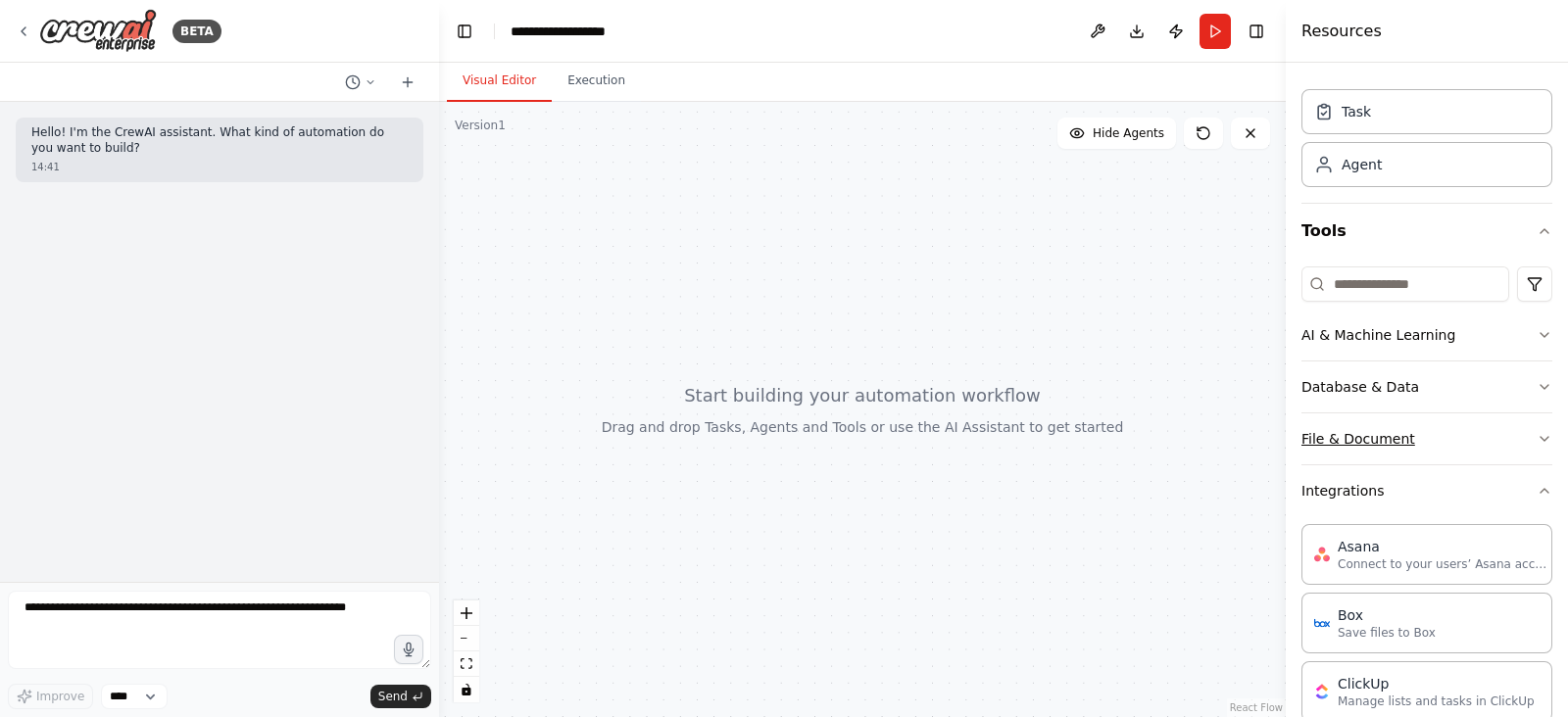
scroll to position [0, 0]
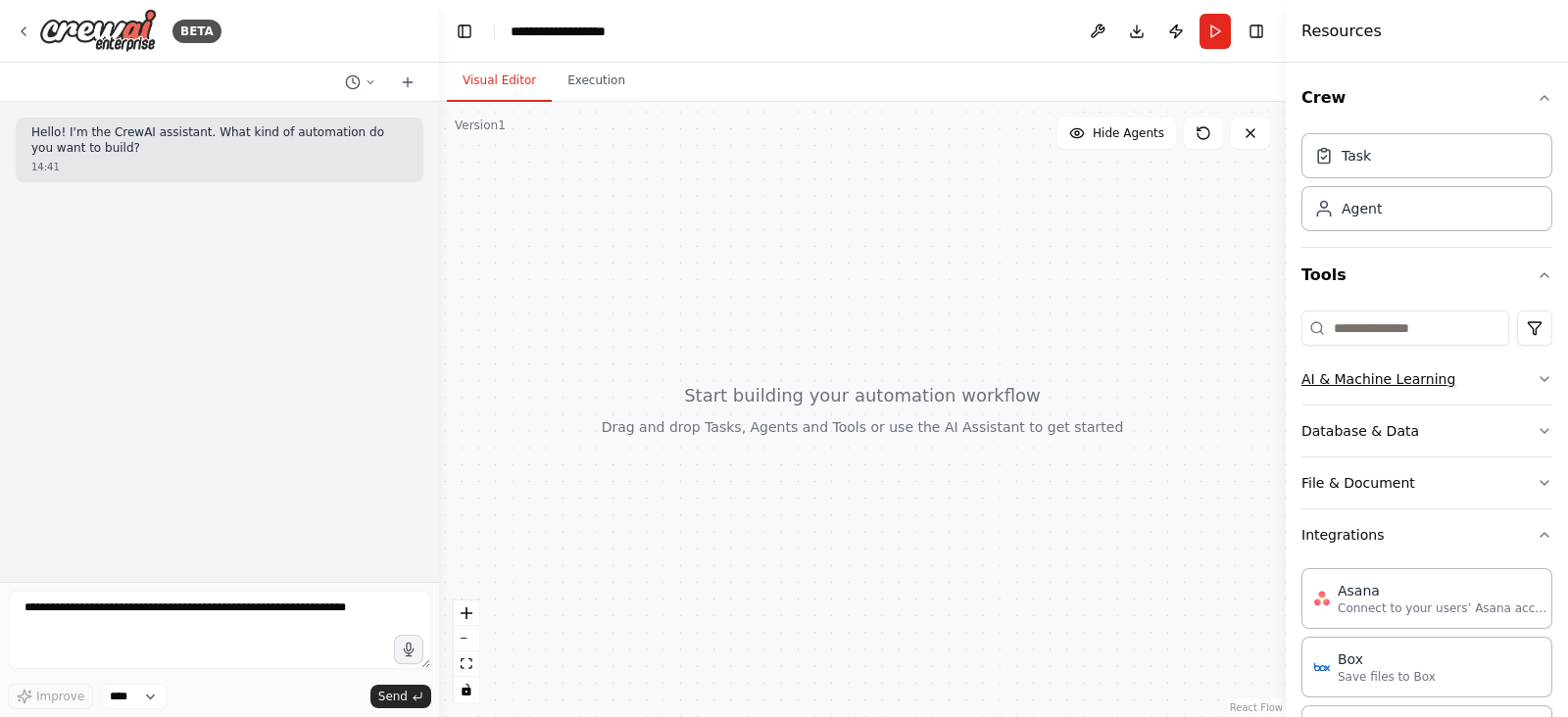
click at [1254, 399] on button "AI & Machine Learning" at bounding box center [1427, 379] width 251 height 51
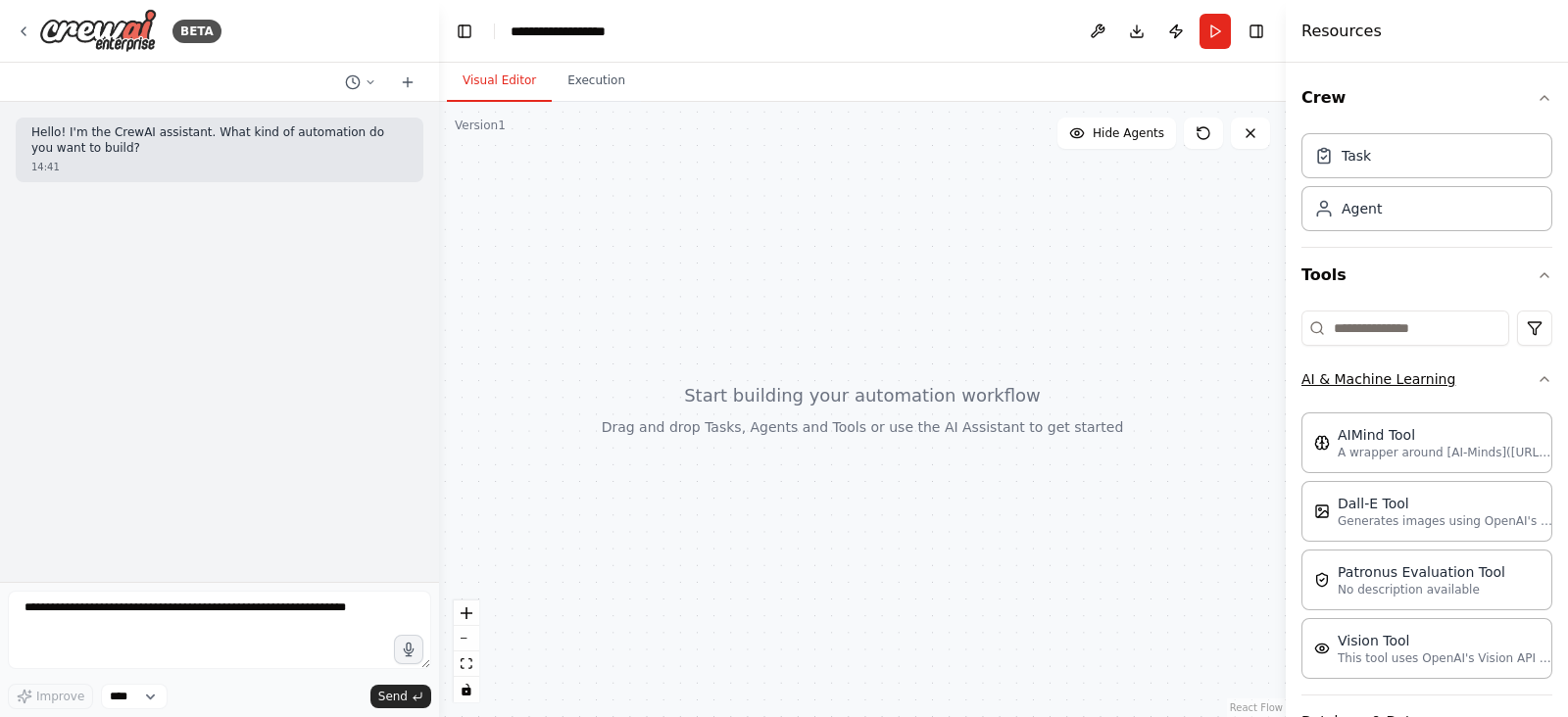
click at [1254, 399] on button "AI & Machine Learning" at bounding box center [1427, 379] width 251 height 51
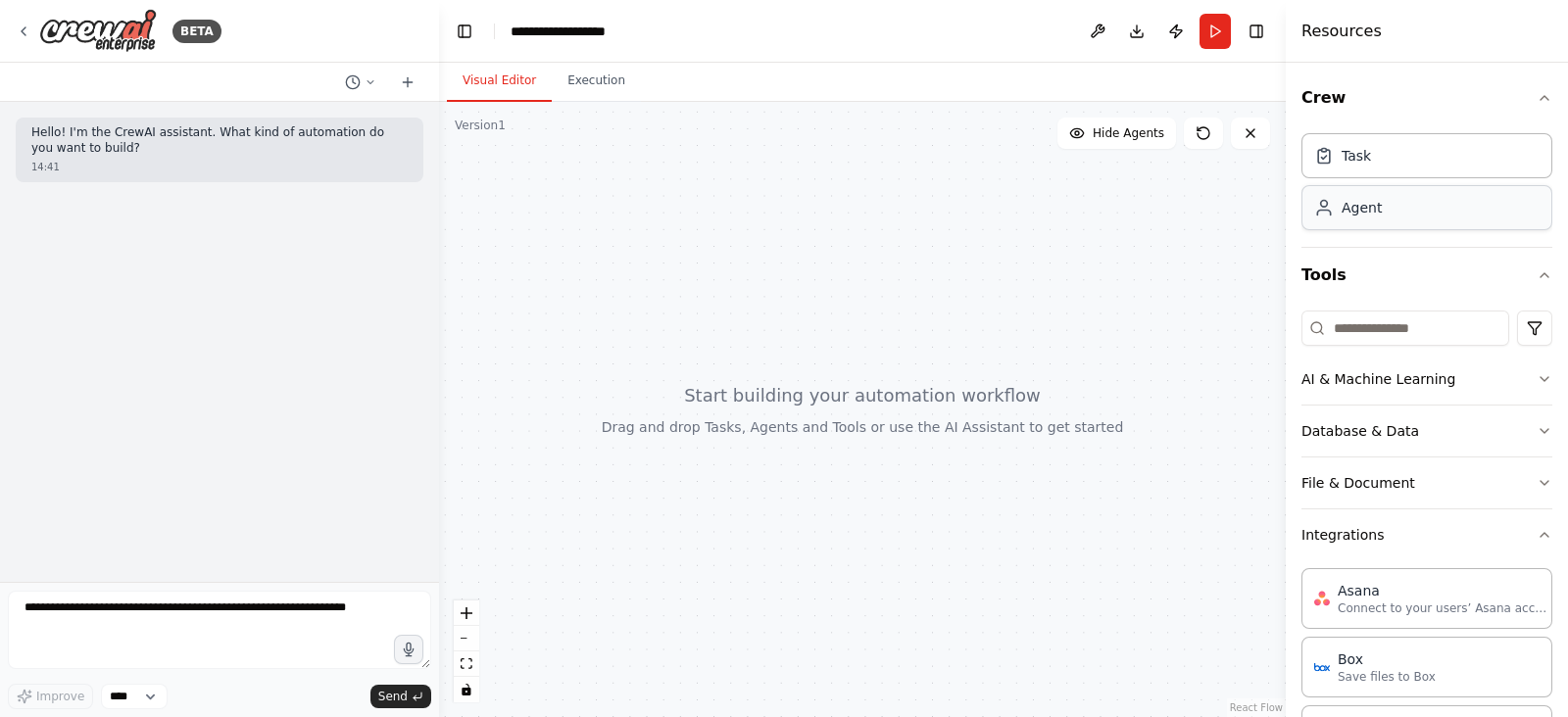
click at [1254, 210] on div "Agent" at bounding box center [1427, 207] width 251 height 45
click at [1143, 34] on button "Download" at bounding box center [1137, 31] width 32 height 35
